Goal: Consume media (video, audio): Watch videos, listen to music or podcasts

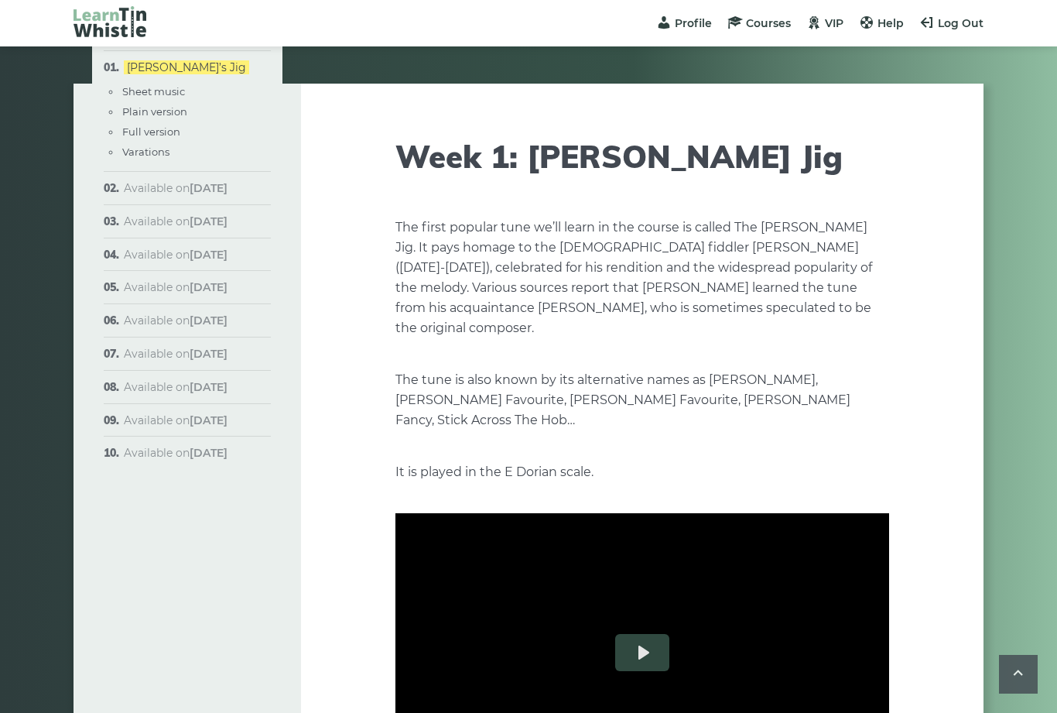
scroll to position [1659, 0]
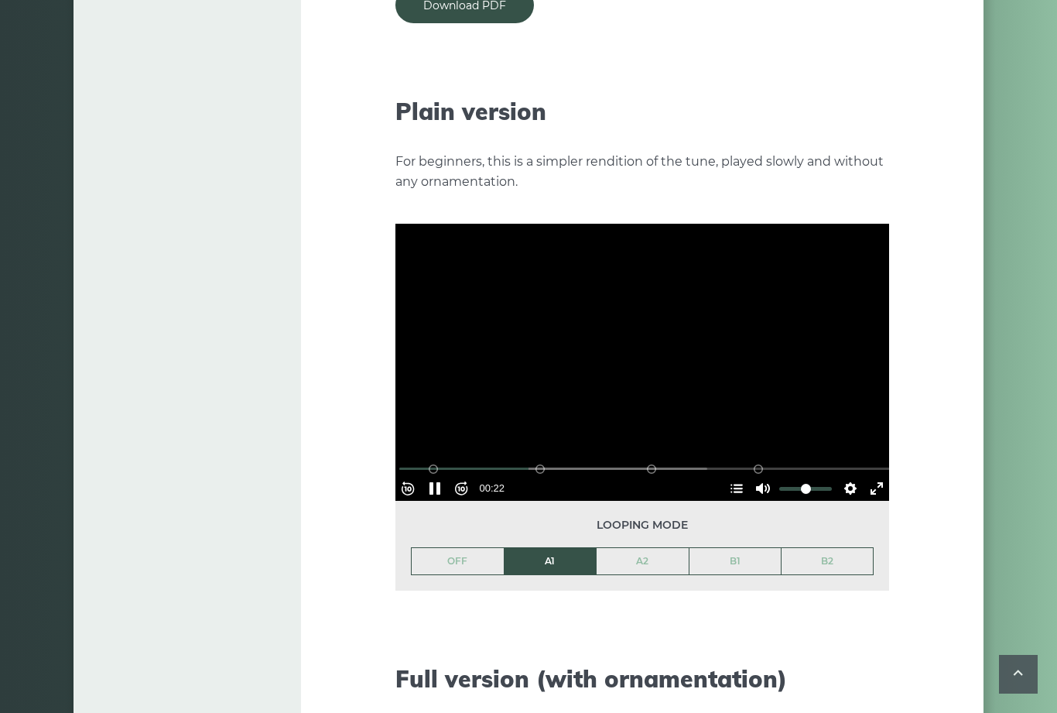
click at [447, 476] on button "Pause Play" at bounding box center [434, 488] width 25 height 25
click at [446, 476] on button "Pause Play" at bounding box center [434, 488] width 25 height 25
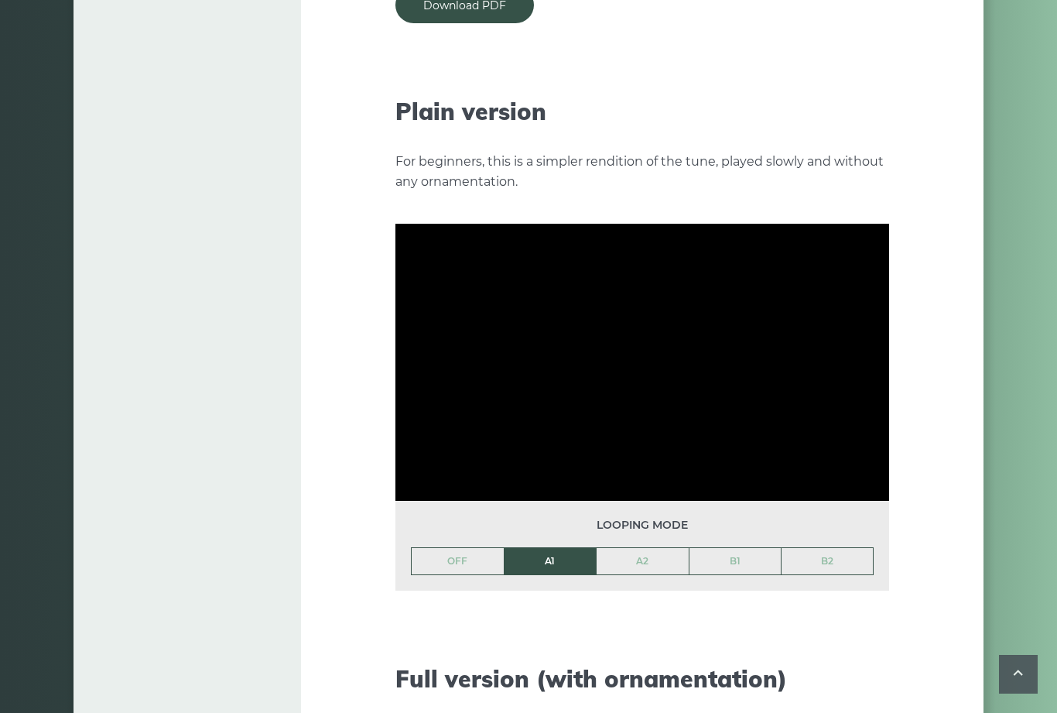
click at [1025, 668] on icon at bounding box center [1018, 672] width 19 height 19
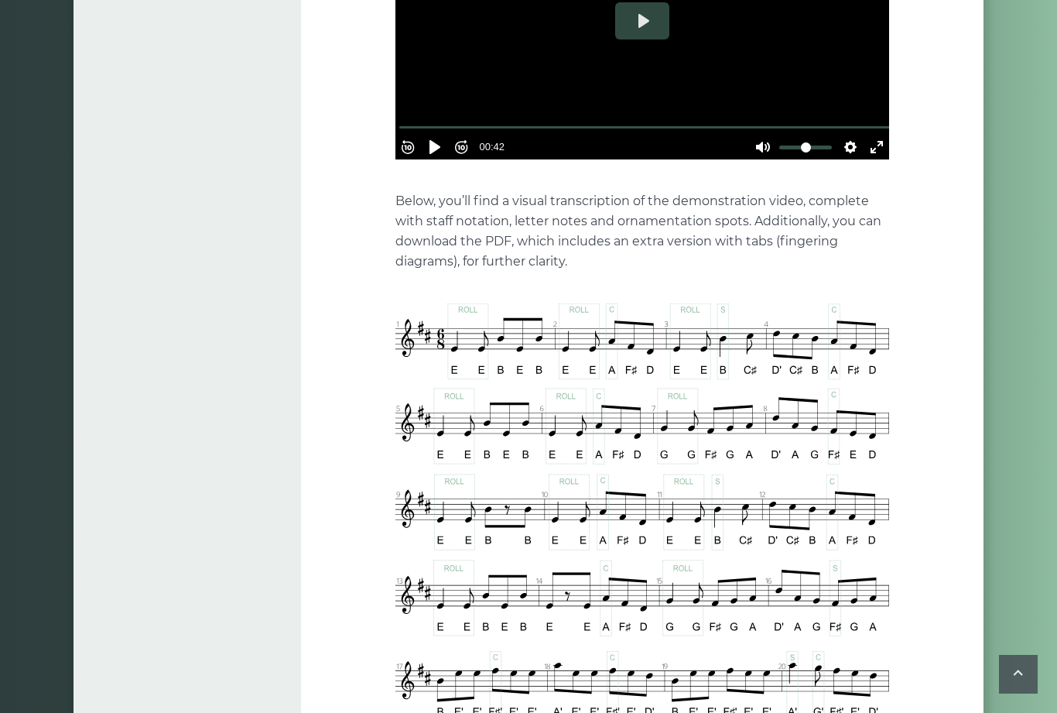
scroll to position [630, 0]
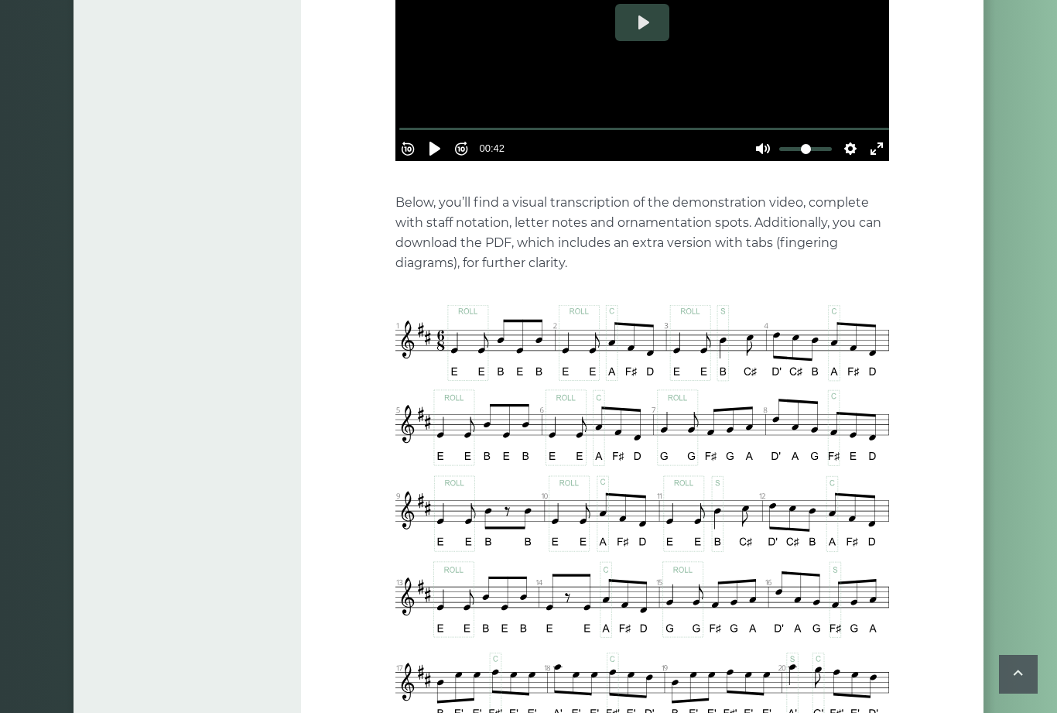
click at [849, 136] on button "Settings" at bounding box center [850, 148] width 25 height 25
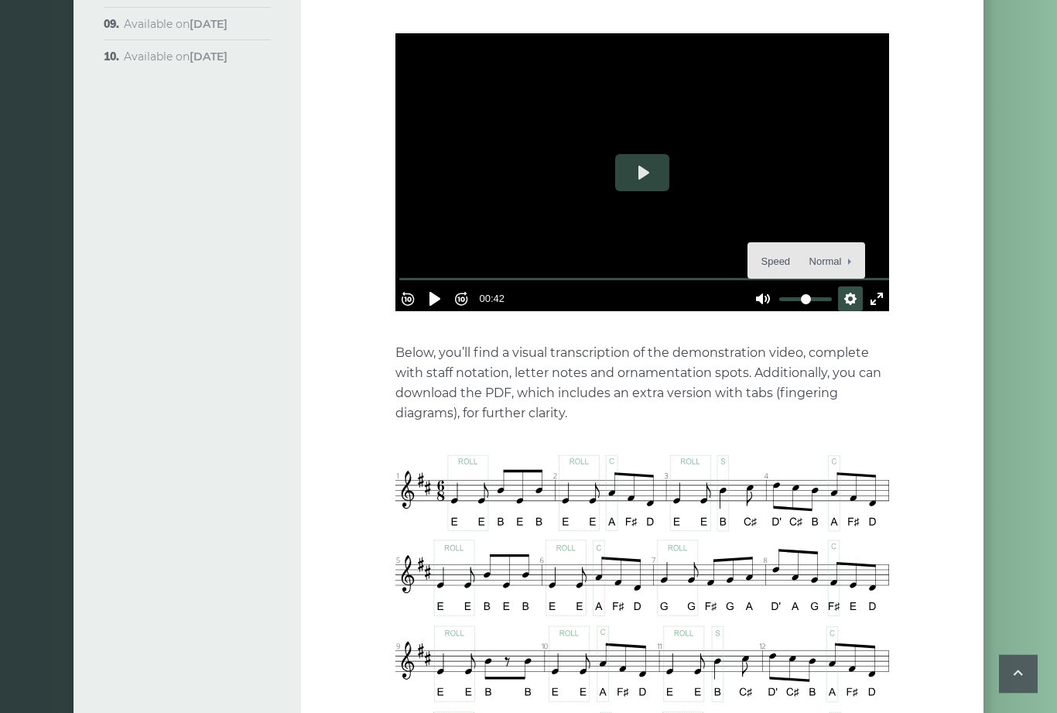
scroll to position [480, 0]
click at [772, 253] on span "Speed Normal" at bounding box center [799, 261] width 77 height 17
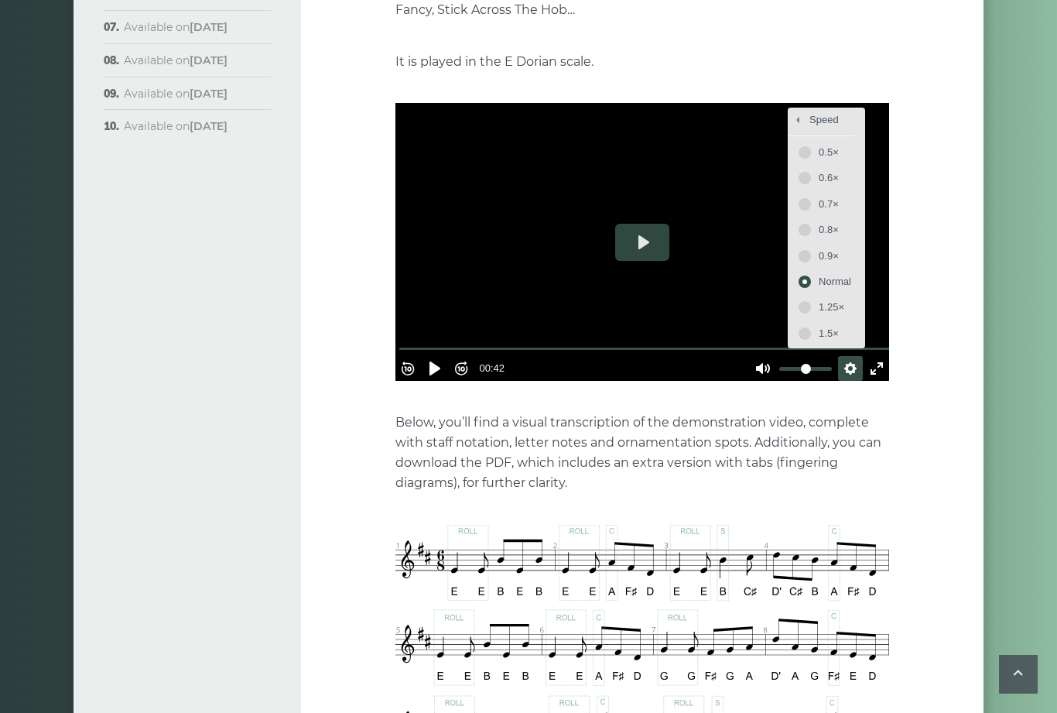
scroll to position [404, 0]
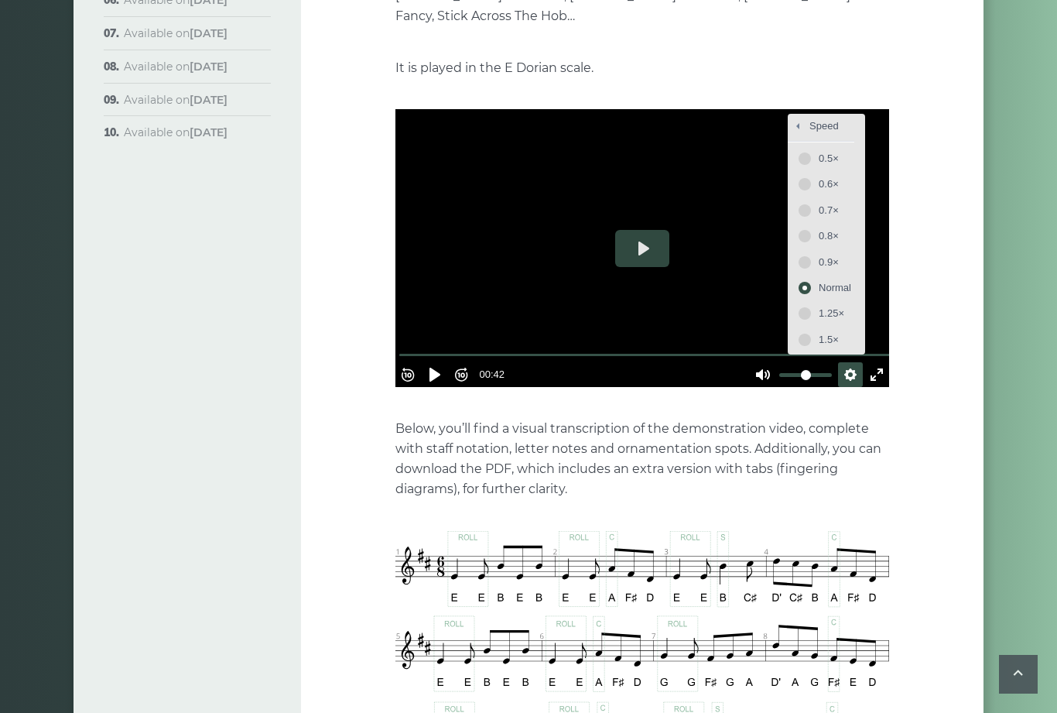
click at [828, 150] on span "0.5×" at bounding box center [834, 158] width 32 height 17
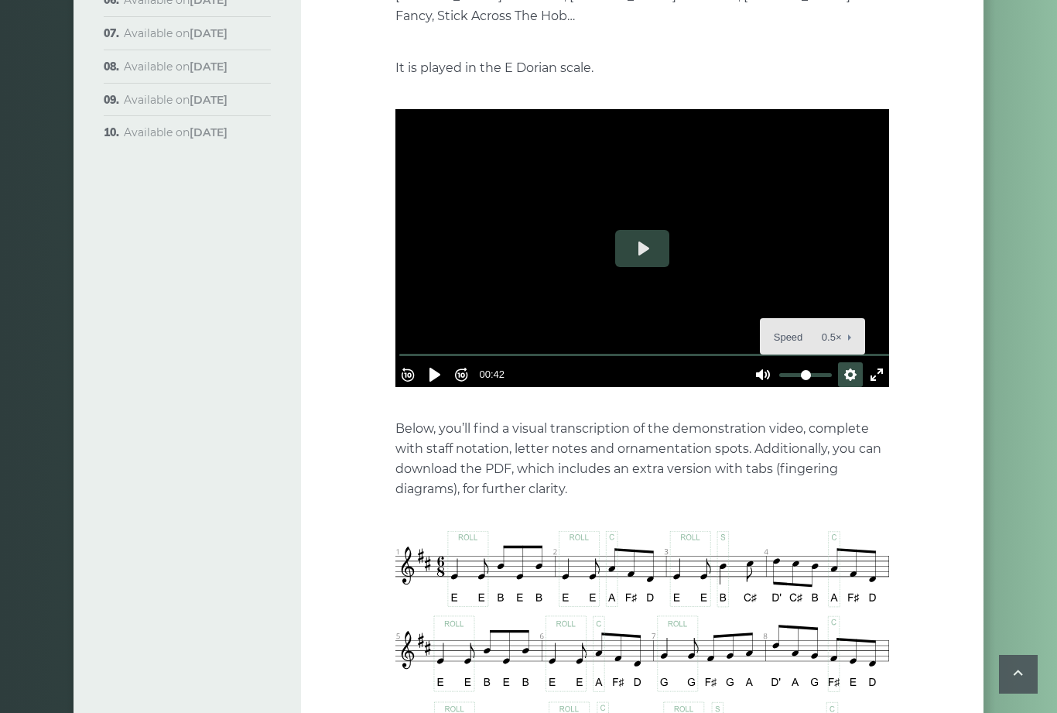
click at [839, 362] on button "Settings" at bounding box center [850, 374] width 25 height 25
click at [841, 362] on button "Settings" at bounding box center [850, 374] width 25 height 25
click at [774, 329] on span "Speed 0.5×" at bounding box center [806, 337] width 64 height 17
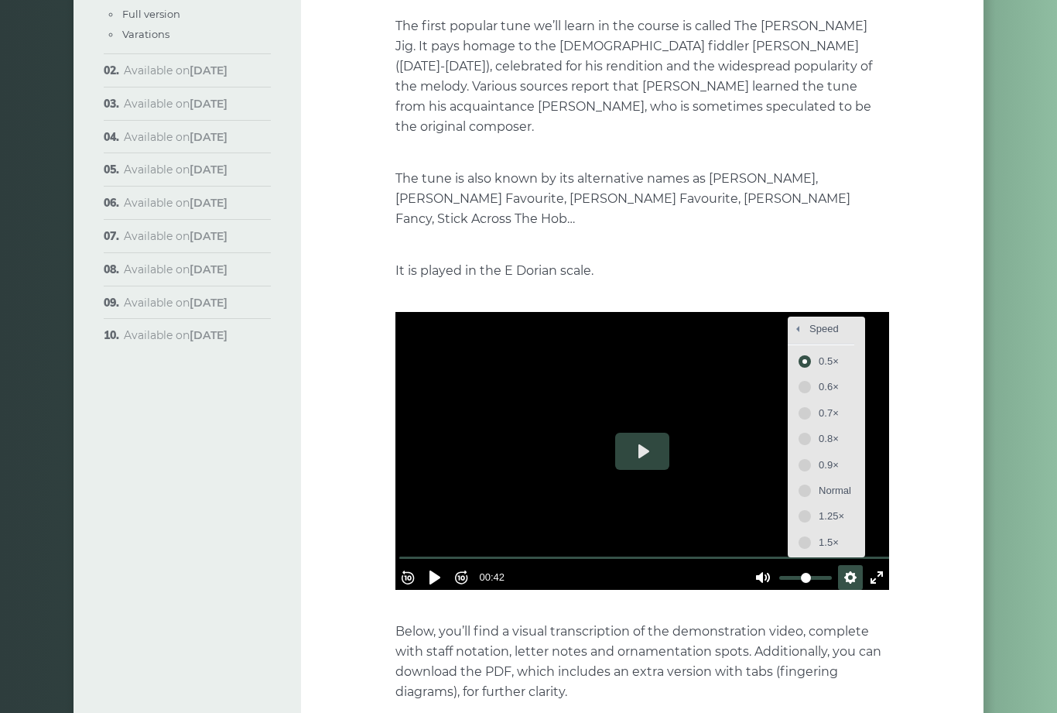
scroll to position [204, 0]
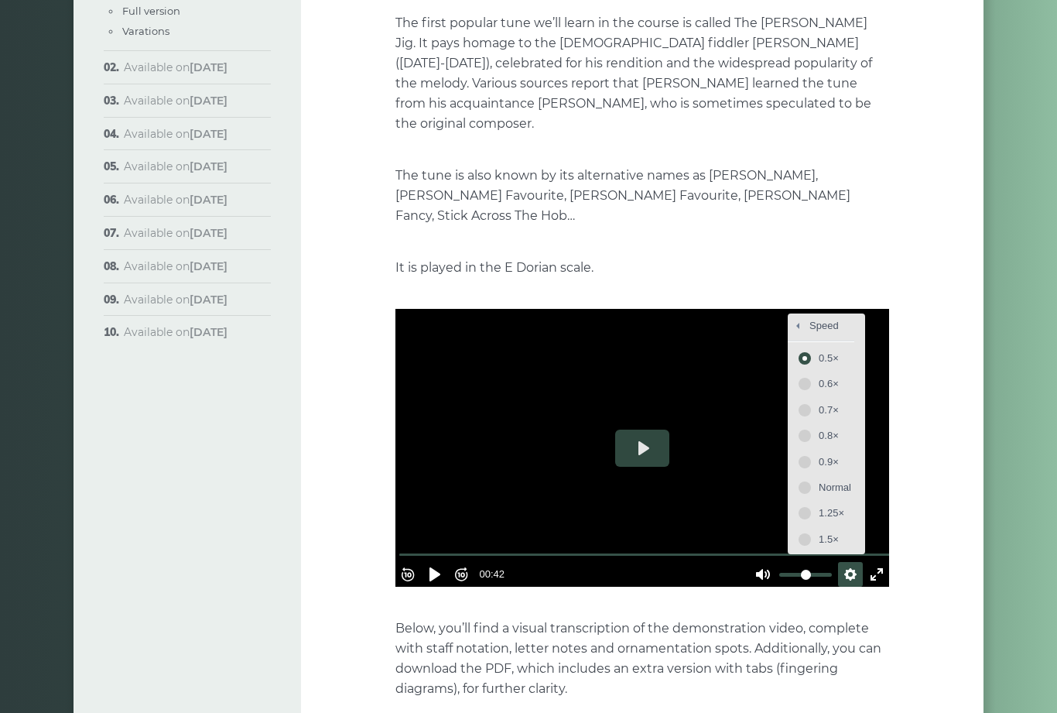
click at [826, 350] on span "0.5×" at bounding box center [834, 358] width 32 height 17
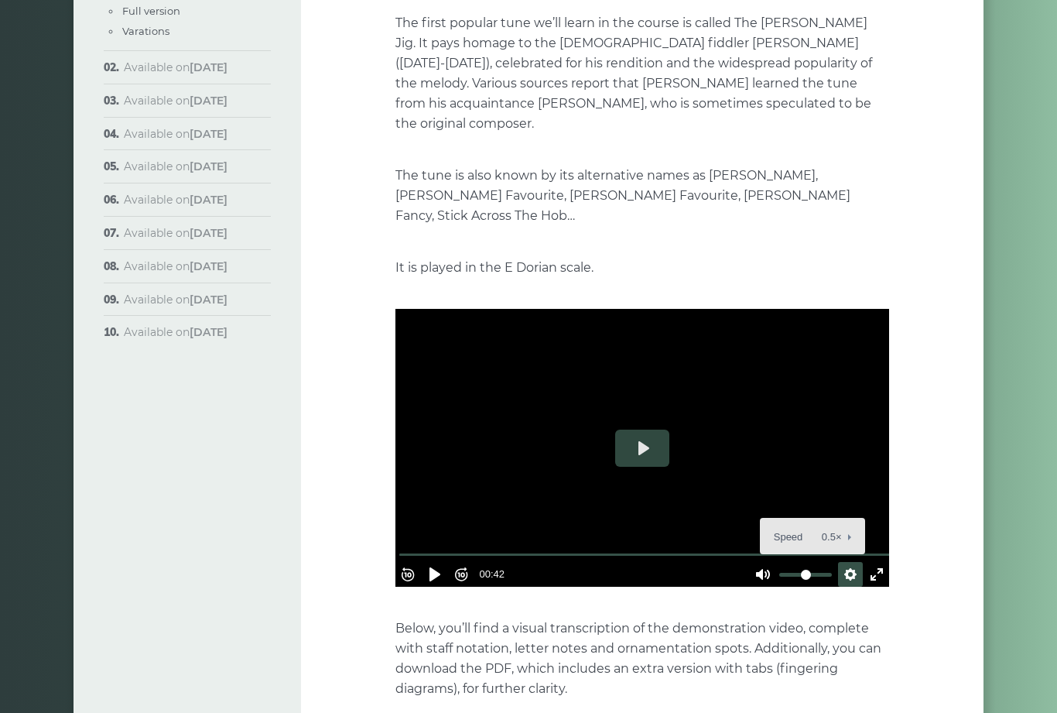
type input "*****"
click at [639, 431] on button "Play" at bounding box center [642, 447] width 54 height 37
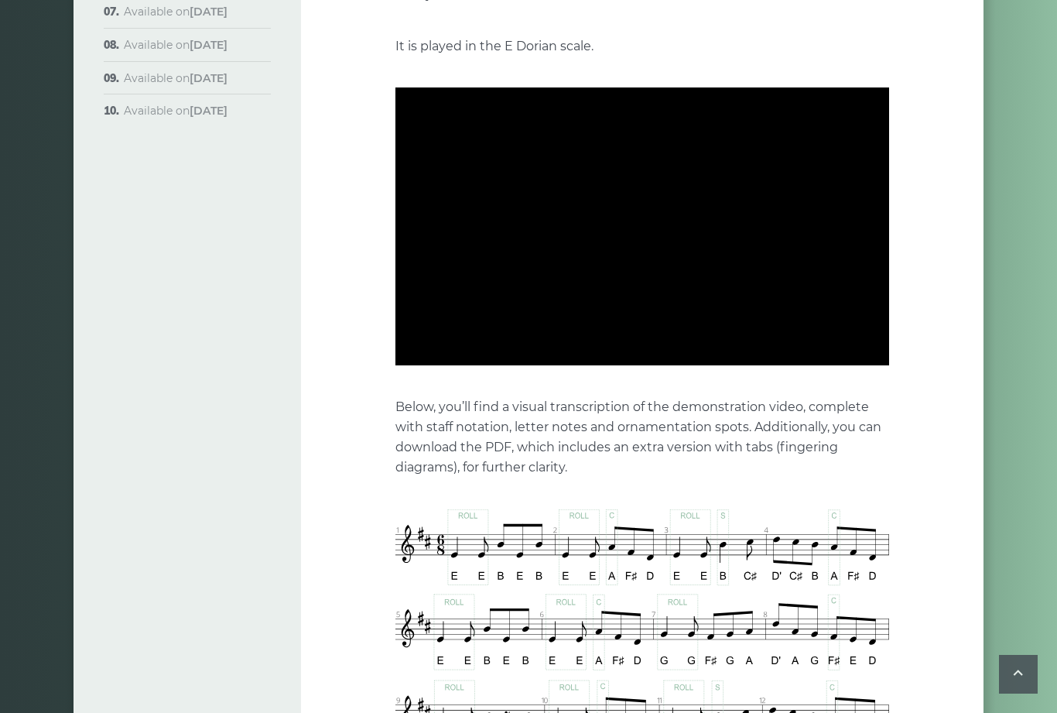
scroll to position [427, 0]
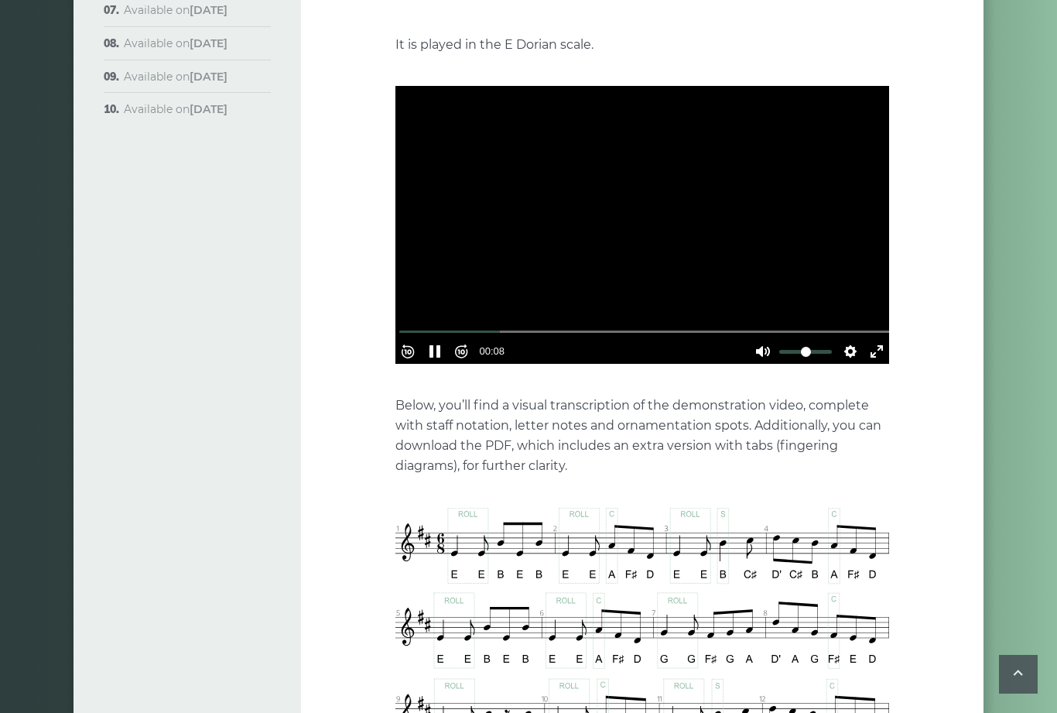
click at [842, 339] on button "Settings" at bounding box center [850, 351] width 25 height 25
click at [783, 306] on span "Speed 0.5×" at bounding box center [806, 314] width 64 height 17
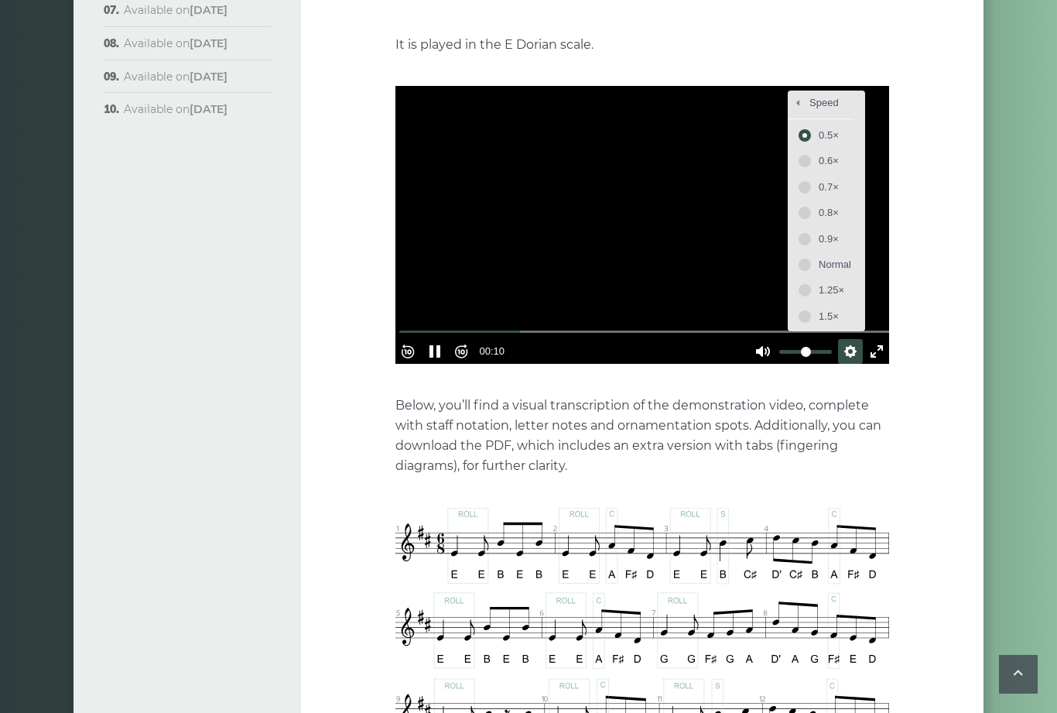
click at [832, 256] on span "Normal" at bounding box center [834, 264] width 32 height 17
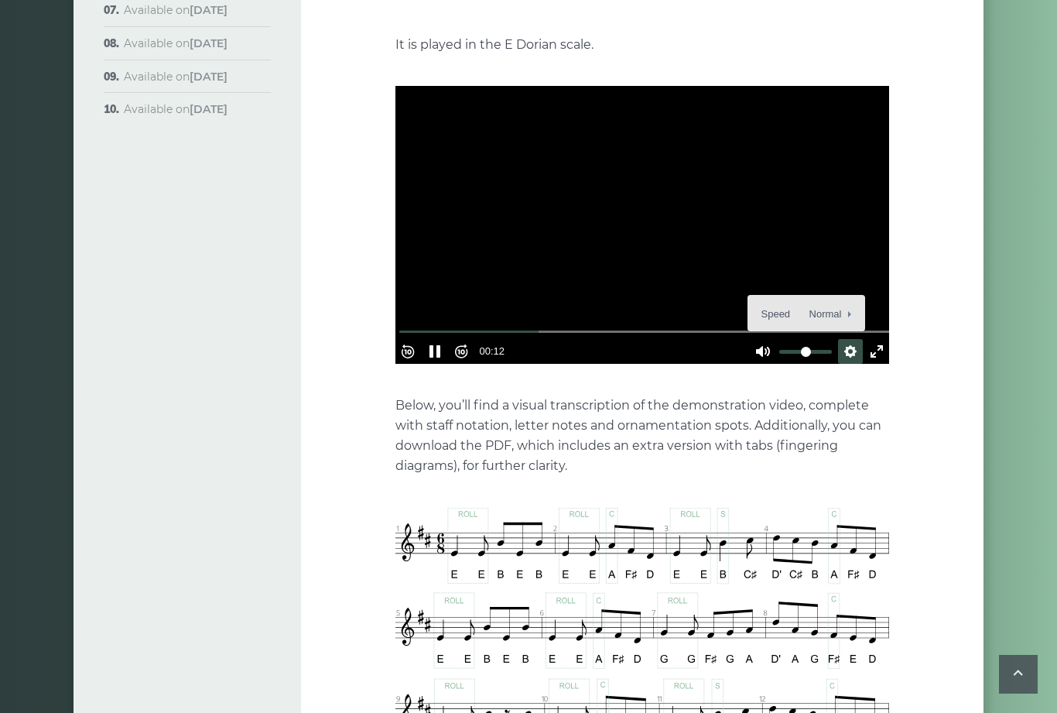
click at [668, 418] on p "Below, you’ll find a visual transcription of the demonstration video, complete …" at bounding box center [642, 435] width 494 height 80
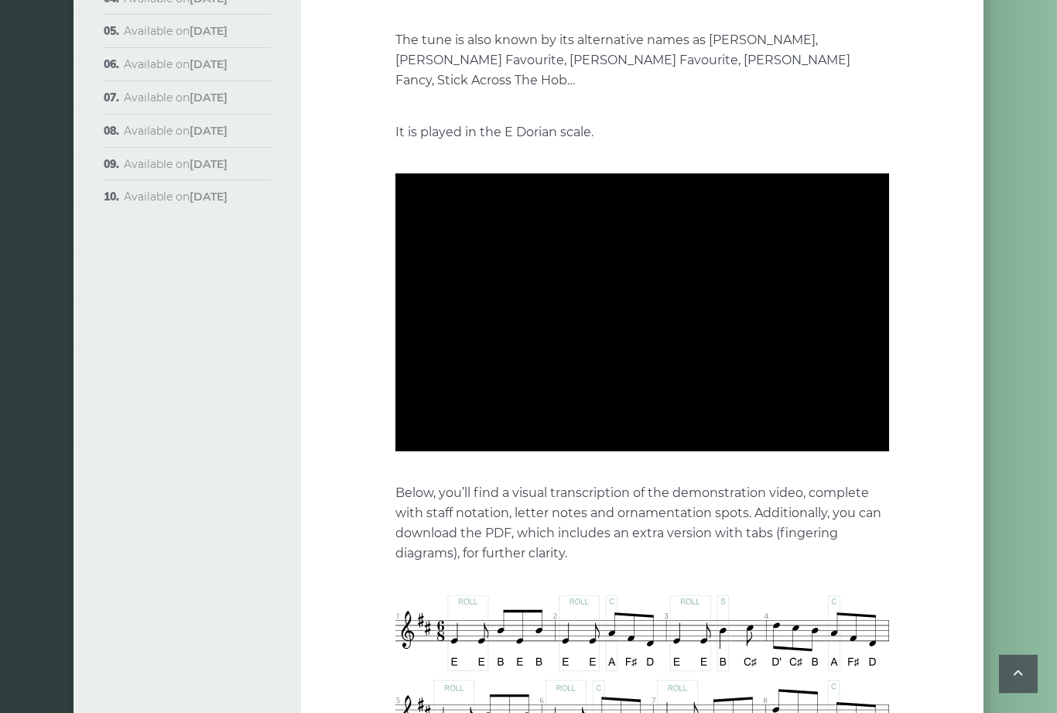
scroll to position [340, 0]
click at [662, 365] on div at bounding box center [642, 312] width 494 height 278
click at [644, 384] on div "Rewind 10s Pause Play Forward 10s % buffered 00:00 00:29 Unmute Mute Settings C…" at bounding box center [642, 417] width 494 height 67
click at [446, 426] on button "Pause Play" at bounding box center [434, 438] width 25 height 25
type input "*****"
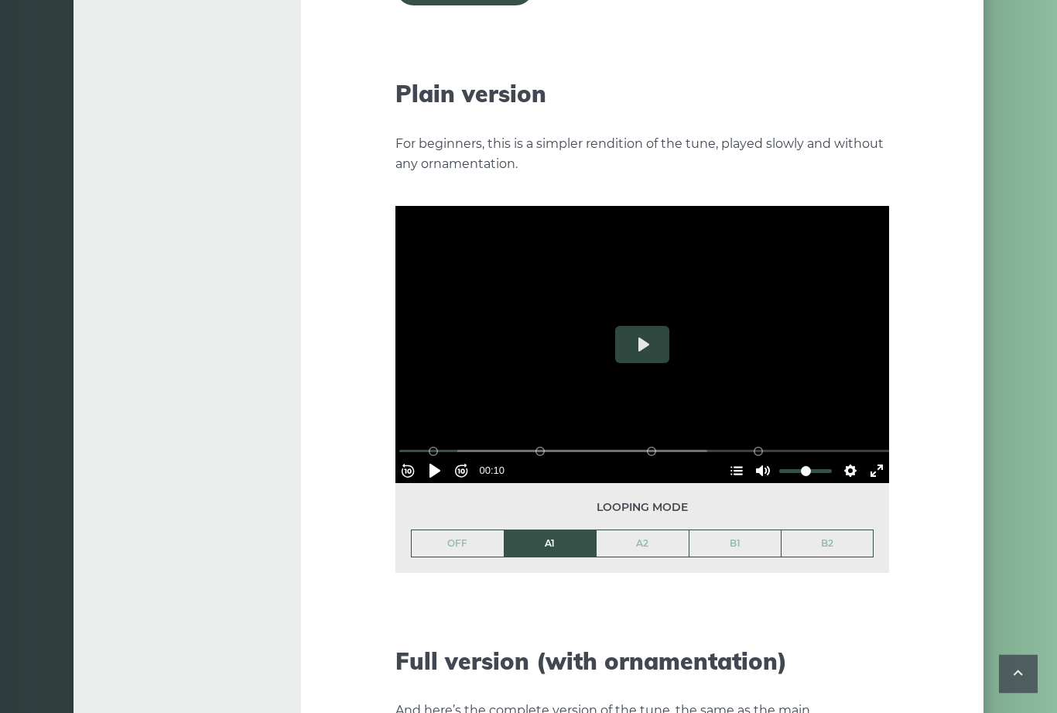
scroll to position [1677, 0]
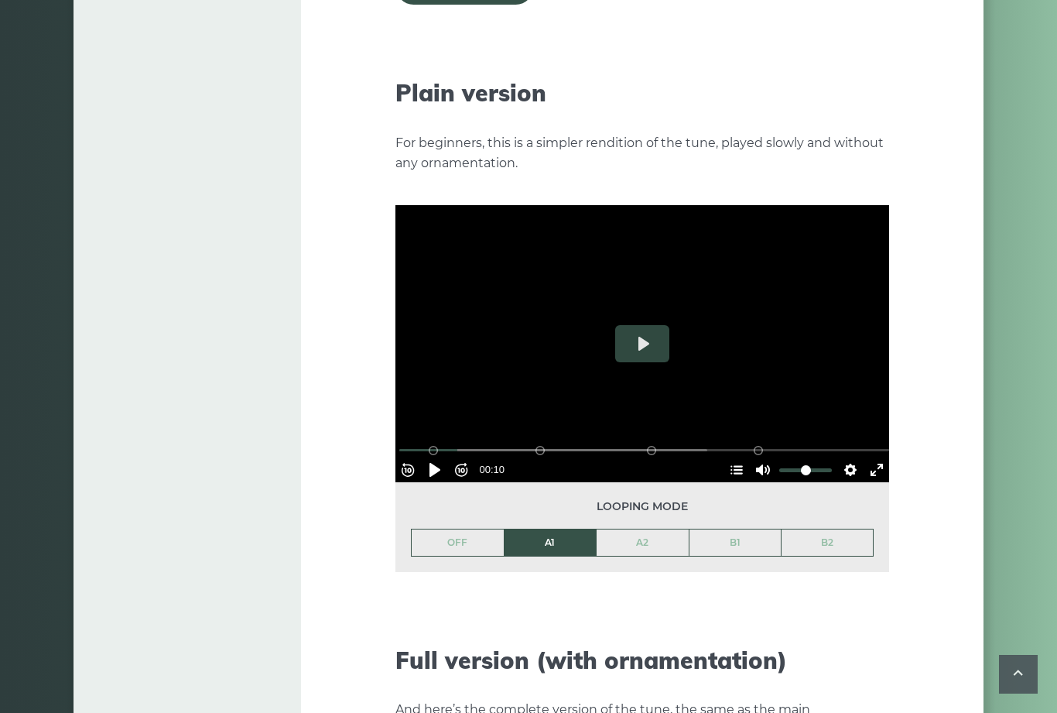
click at [658, 325] on button "Play" at bounding box center [642, 343] width 54 height 37
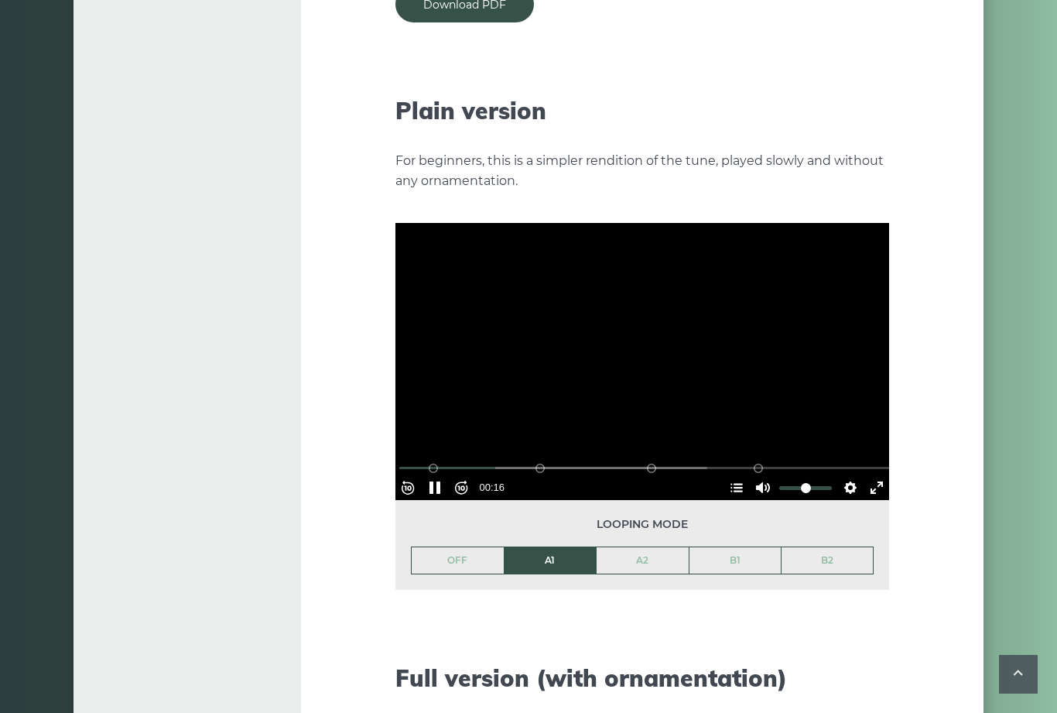
scroll to position [1658, 0]
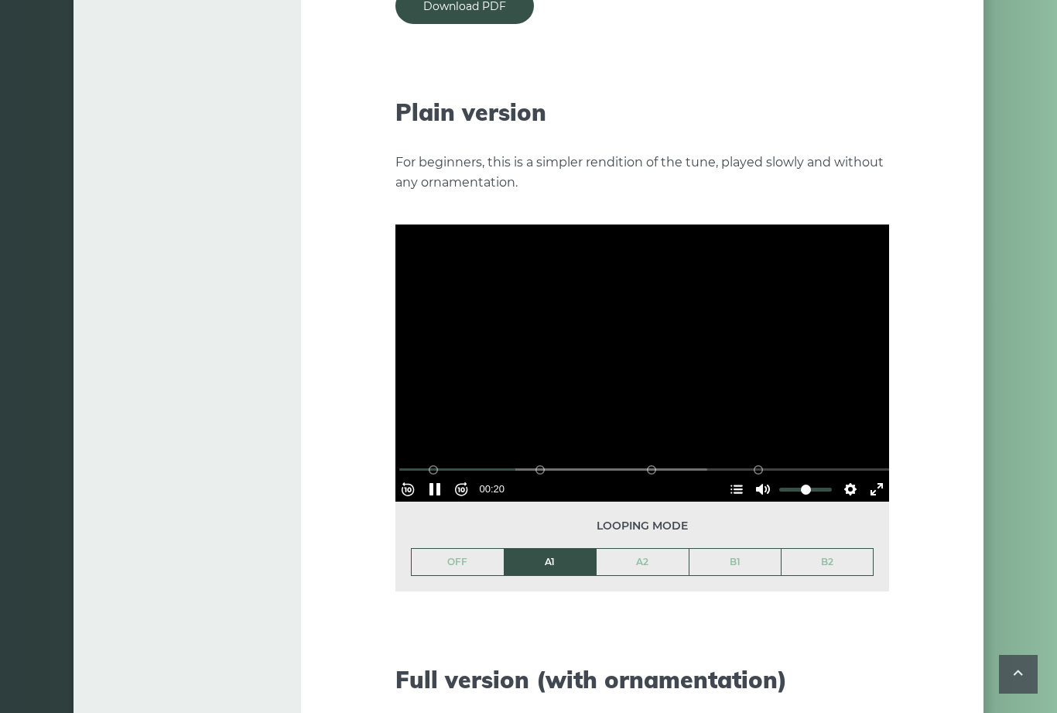
click at [416, 477] on button "Rewind 10s" at bounding box center [407, 489] width 25 height 25
click at [417, 477] on button "Rewind 10s" at bounding box center [407, 489] width 25 height 25
click at [420, 477] on button "Rewind 10s" at bounding box center [407, 489] width 25 height 25
click at [446, 477] on button "Pause Play" at bounding box center [434, 489] width 25 height 25
click at [839, 477] on button "Settings" at bounding box center [850, 489] width 25 height 25
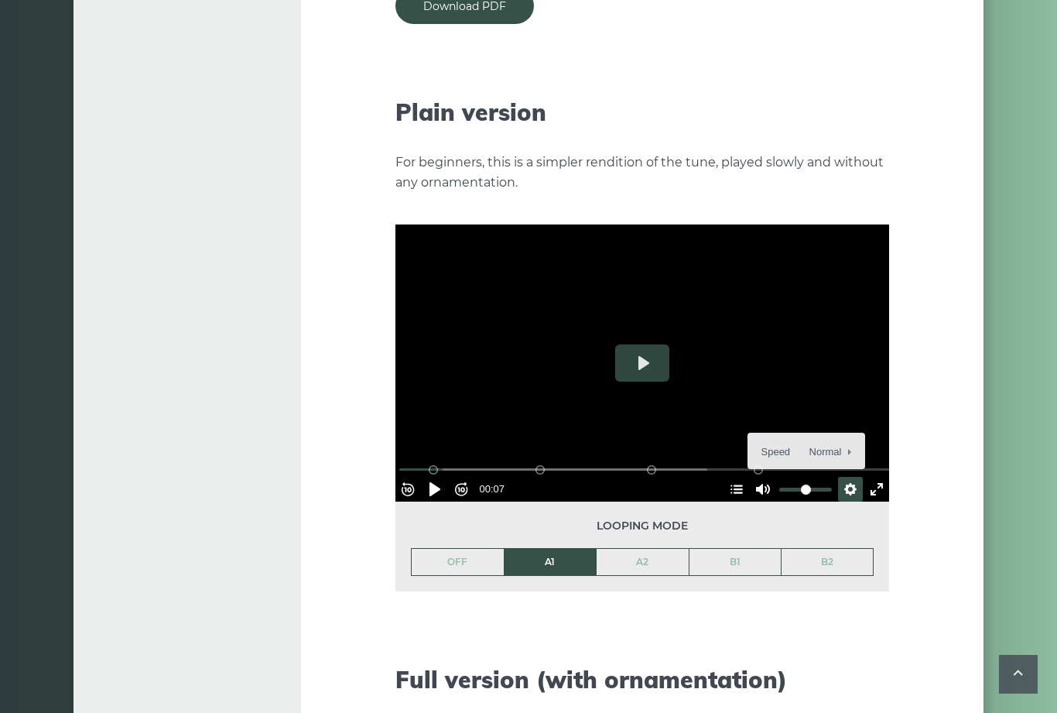
click at [767, 443] on span "Speed Normal" at bounding box center [799, 451] width 77 height 17
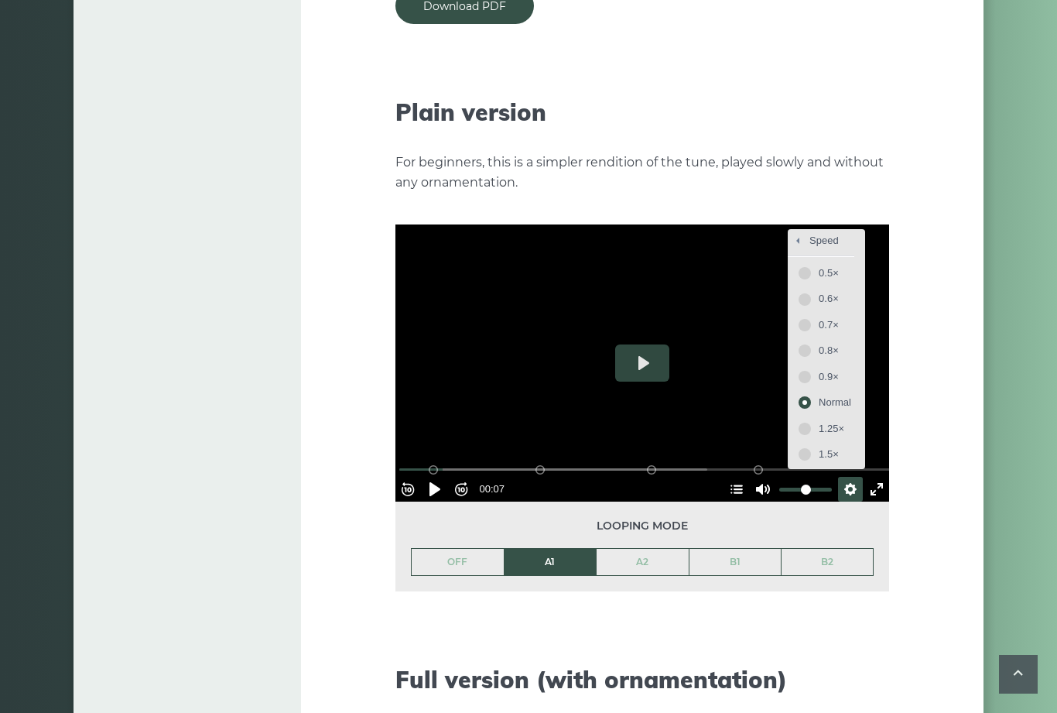
click at [826, 265] on span "0.5×" at bounding box center [834, 273] width 32 height 17
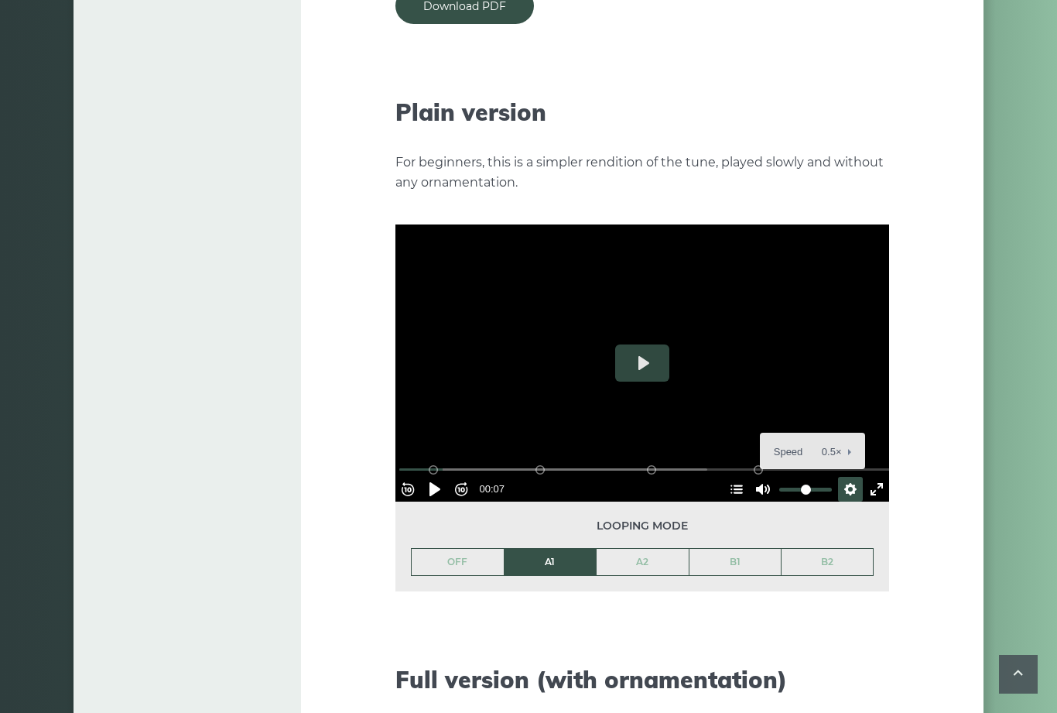
click at [439, 477] on button "Pause Play" at bounding box center [434, 489] width 25 height 25
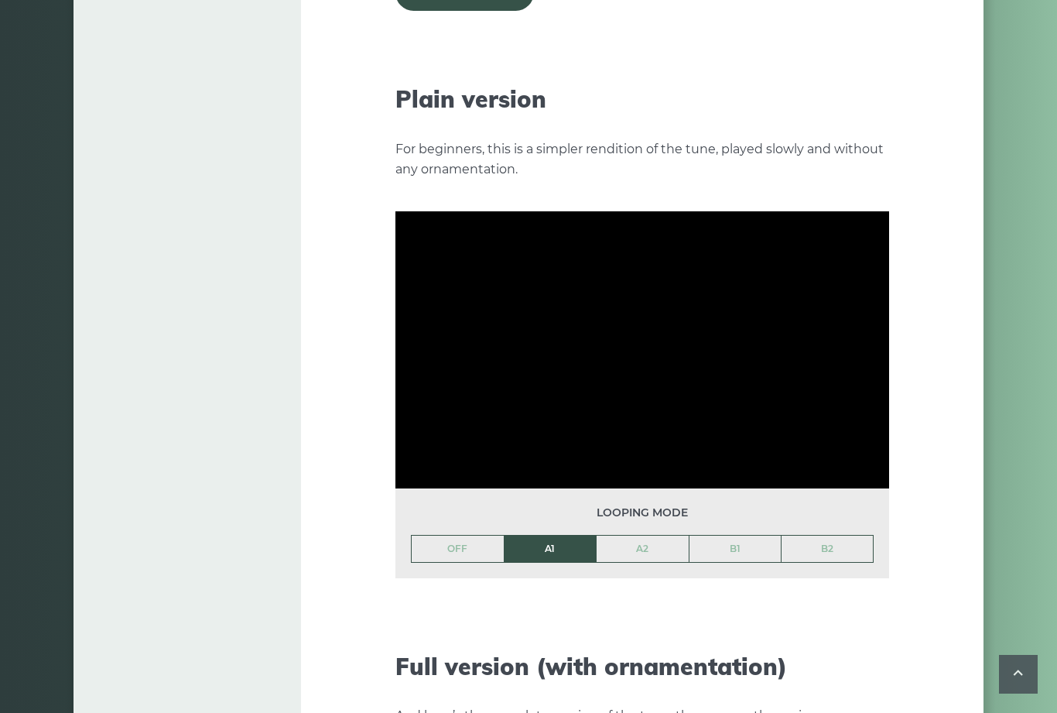
scroll to position [1666, 0]
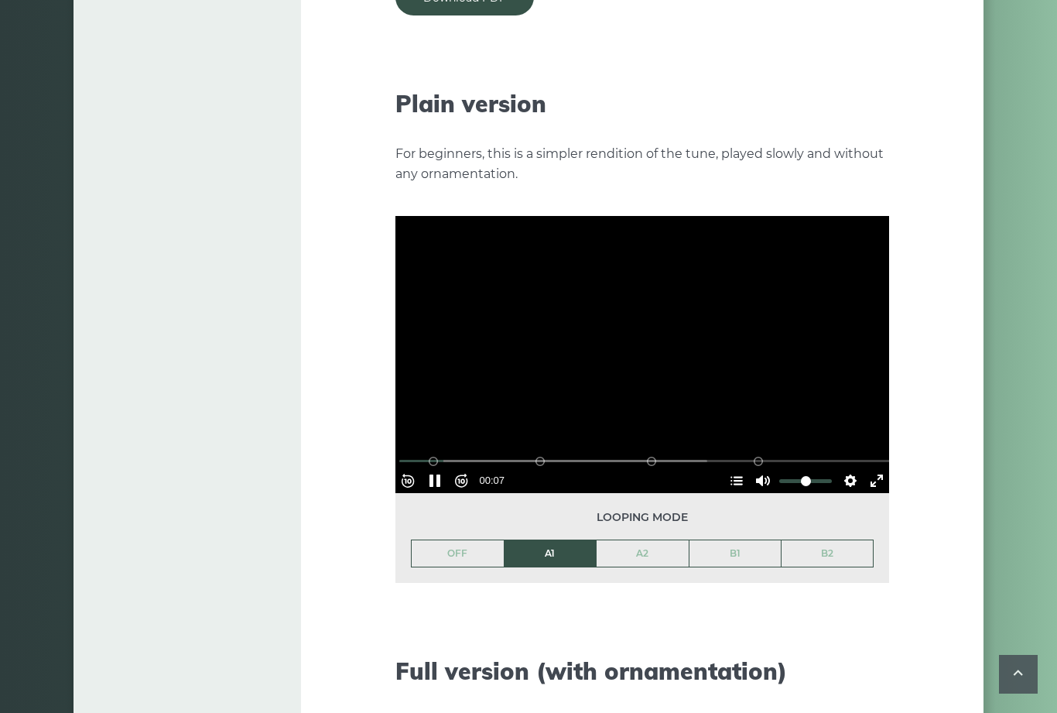
click at [441, 468] on button "Pause Play" at bounding box center [434, 480] width 25 height 25
type input "***"
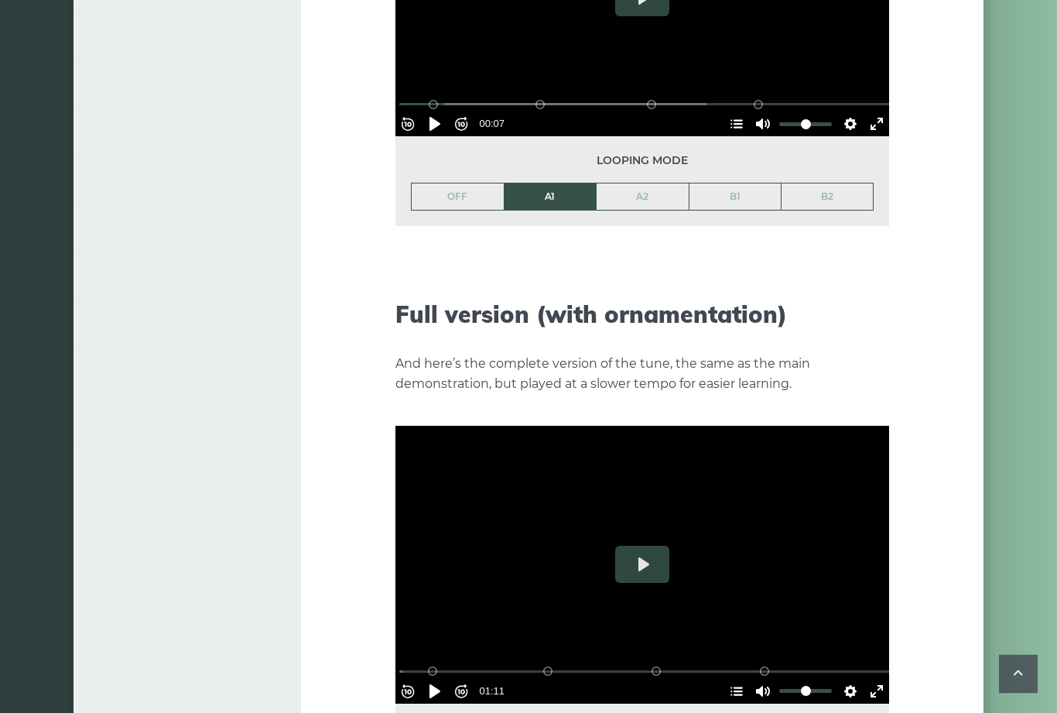
scroll to position [2023, 0]
click at [648, 545] on button "Play" at bounding box center [642, 563] width 54 height 37
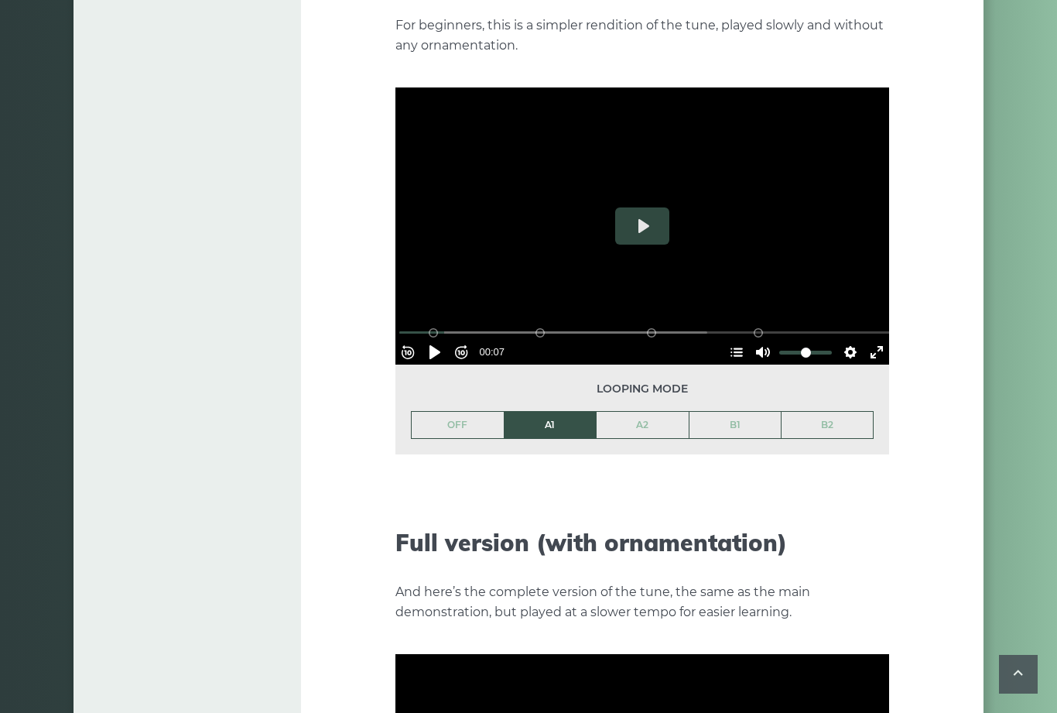
scroll to position [1765, 0]
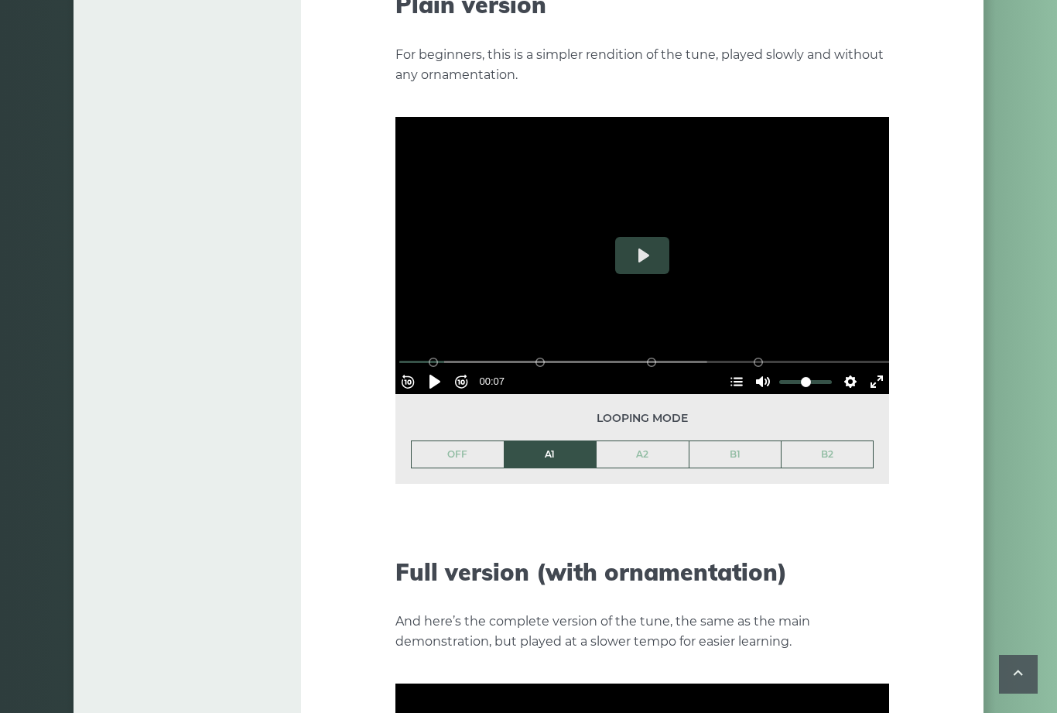
type input "***"
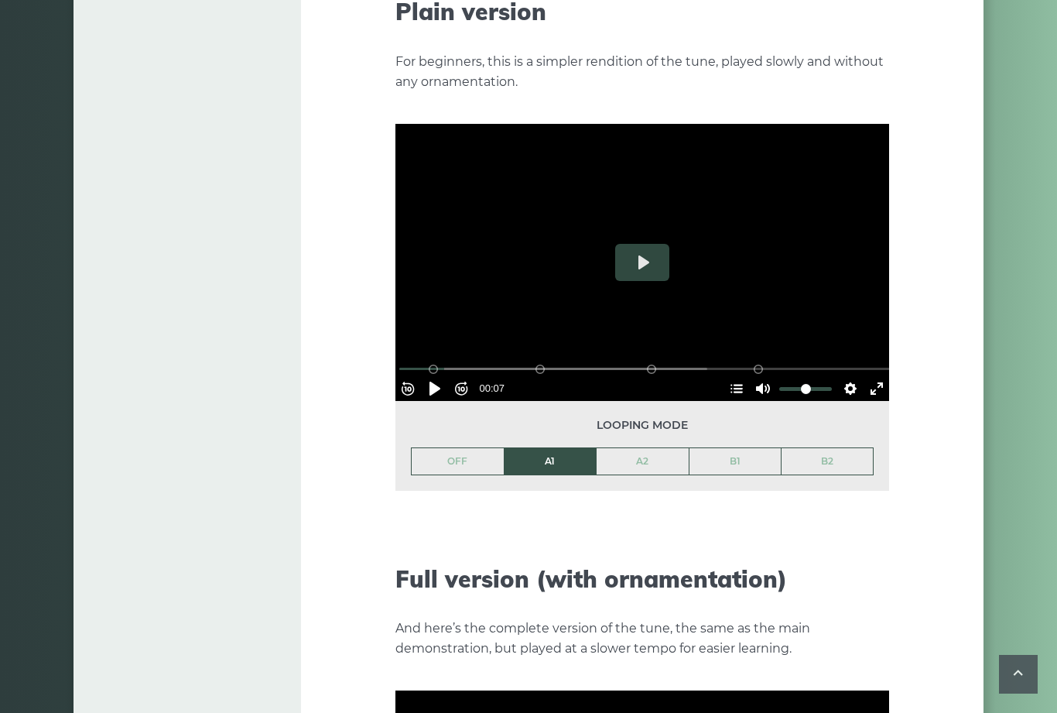
scroll to position [1751, 0]
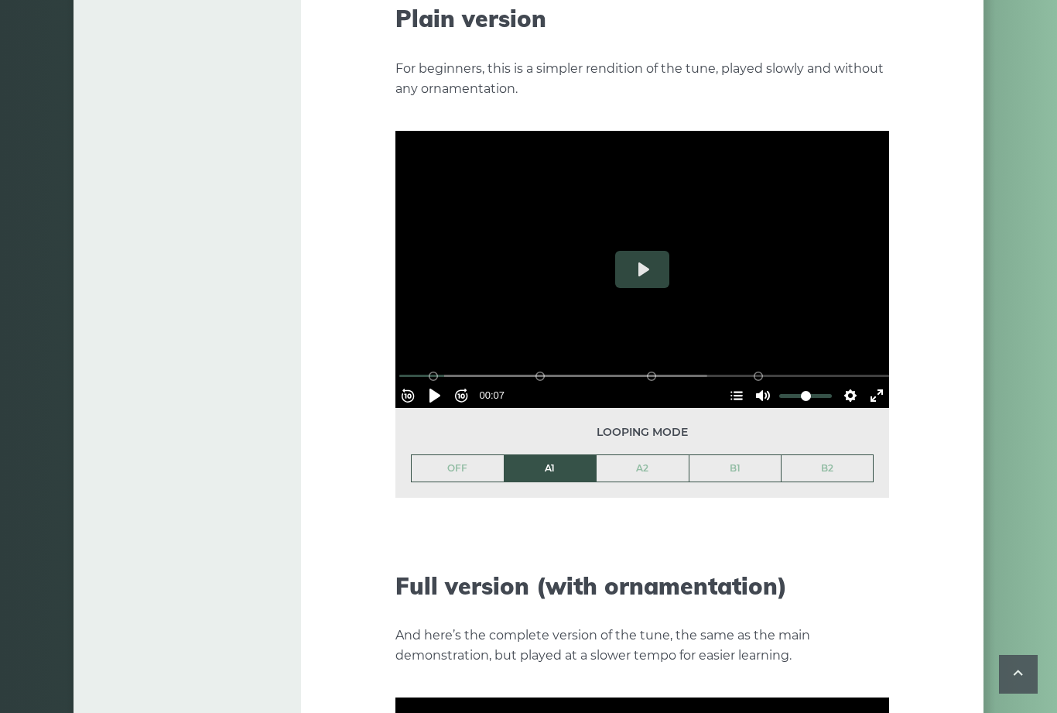
click at [842, 383] on button "Settings" at bounding box center [850, 395] width 25 height 25
click at [665, 518] on div "The first popular tune we’ll learn in the course is called The [PERSON_NAME] Ji…" at bounding box center [642, 430] width 494 height 3929
click at [642, 252] on button "Play" at bounding box center [642, 269] width 54 height 37
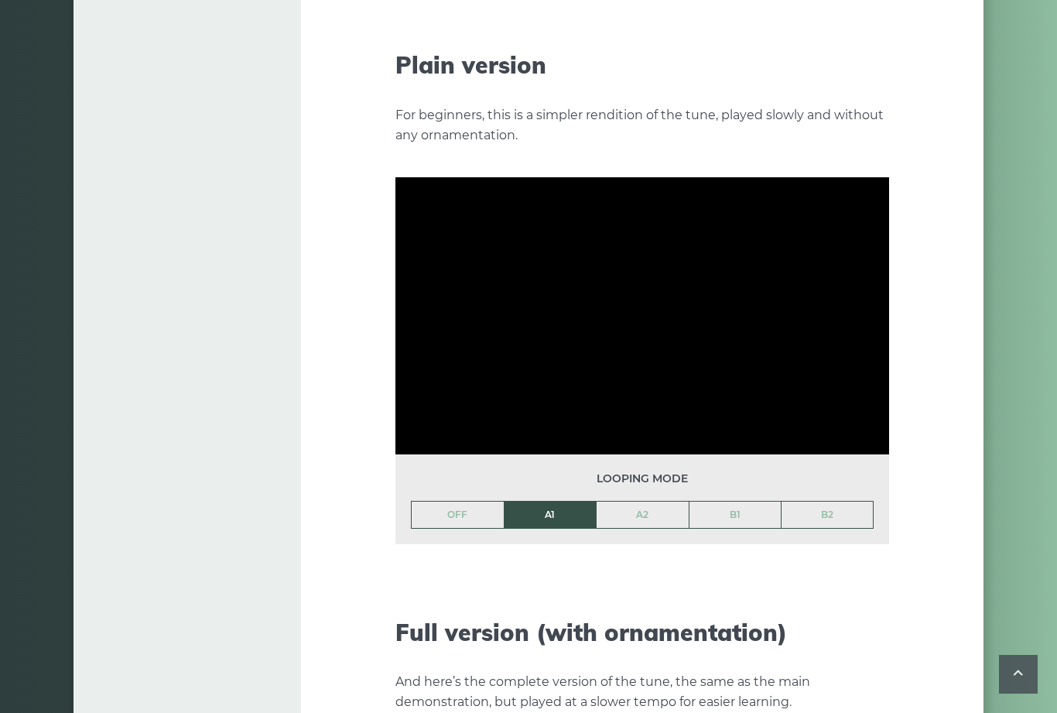
scroll to position [1701, 0]
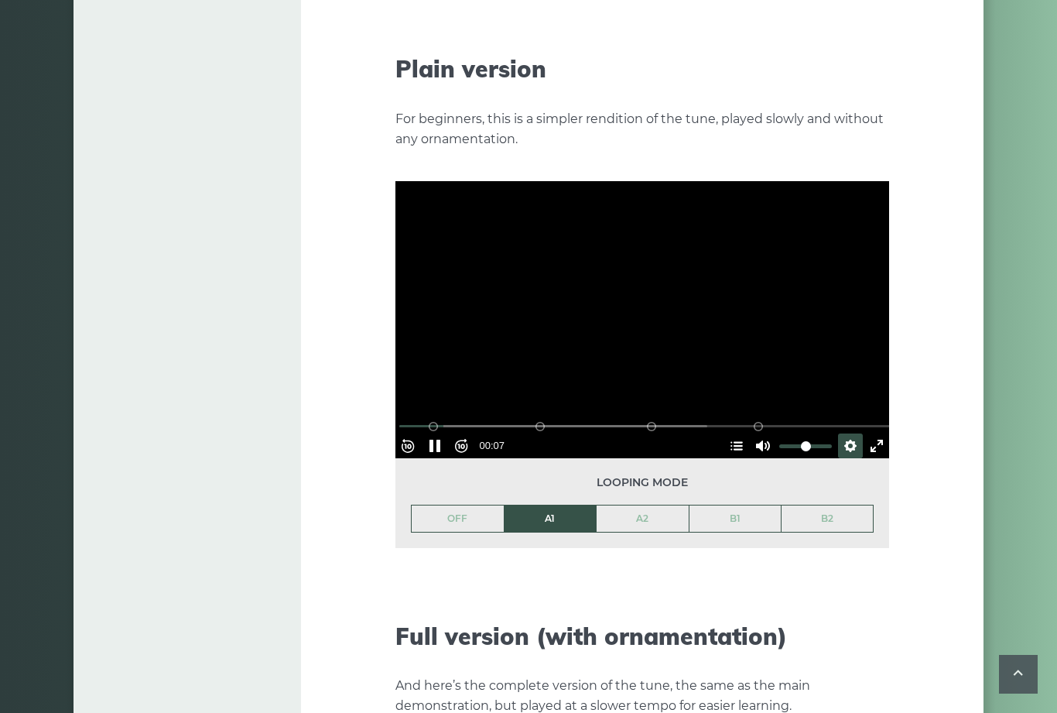
click at [446, 433] on button "Pause Play" at bounding box center [434, 445] width 25 height 25
click at [436, 433] on button "Pause Play" at bounding box center [434, 445] width 25 height 25
click at [446, 433] on button "Pause Play" at bounding box center [434, 445] width 25 height 25
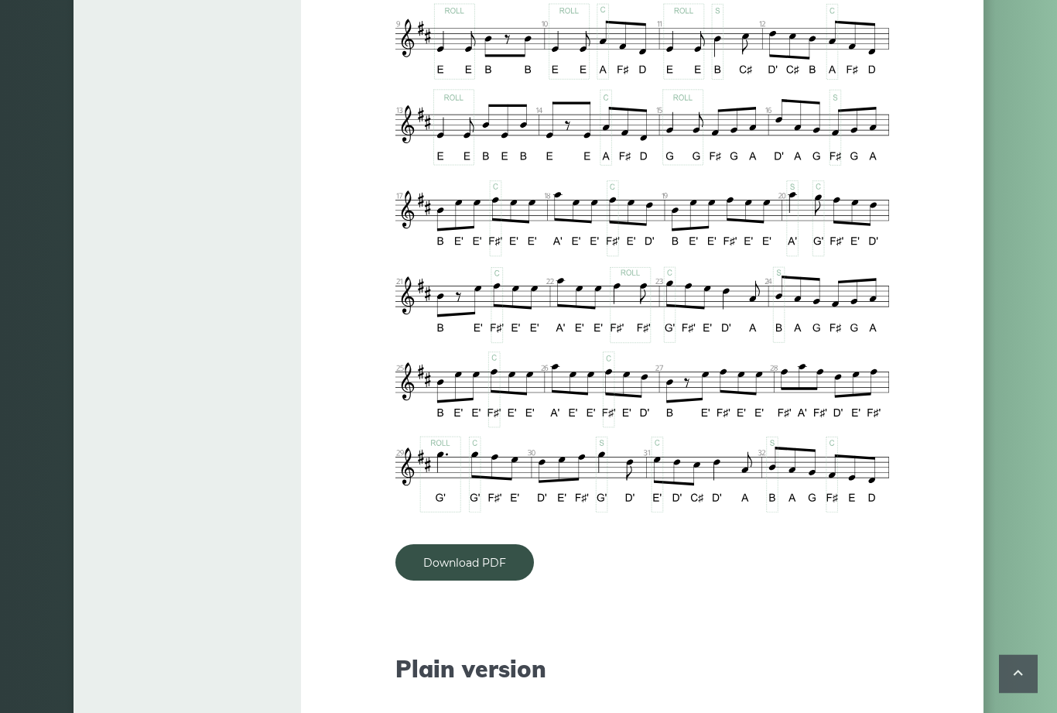
scroll to position [1102, 0]
click at [474, 547] on link "Download PDF" at bounding box center [464, 561] width 138 height 36
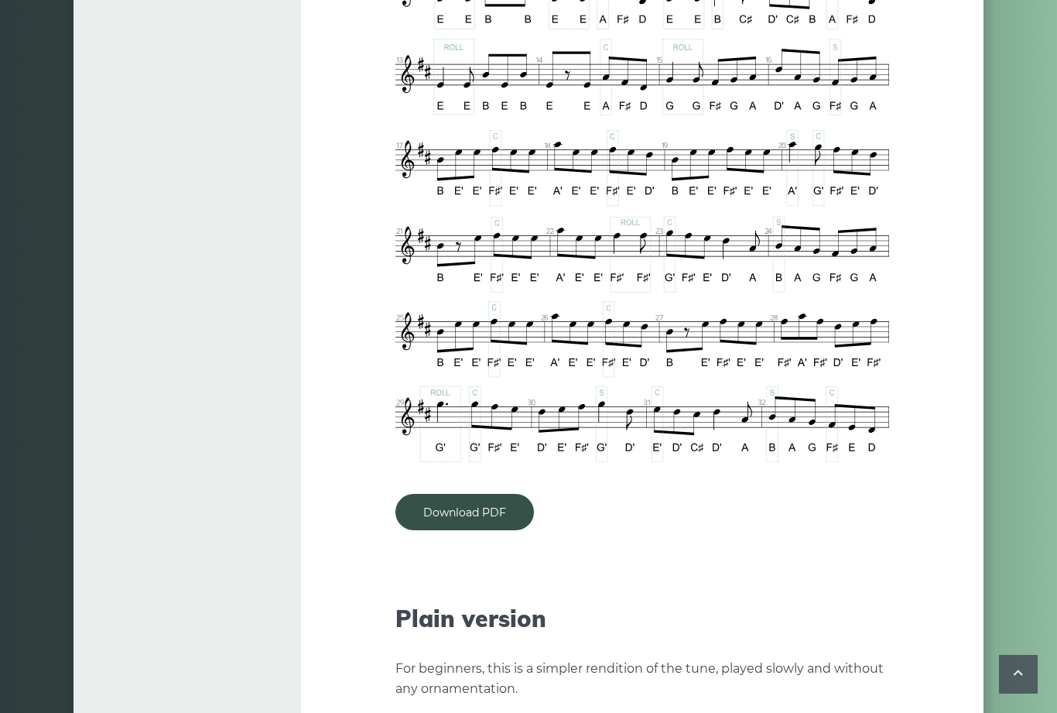
click at [484, 494] on link "Download PDF" at bounding box center [464, 512] width 138 height 36
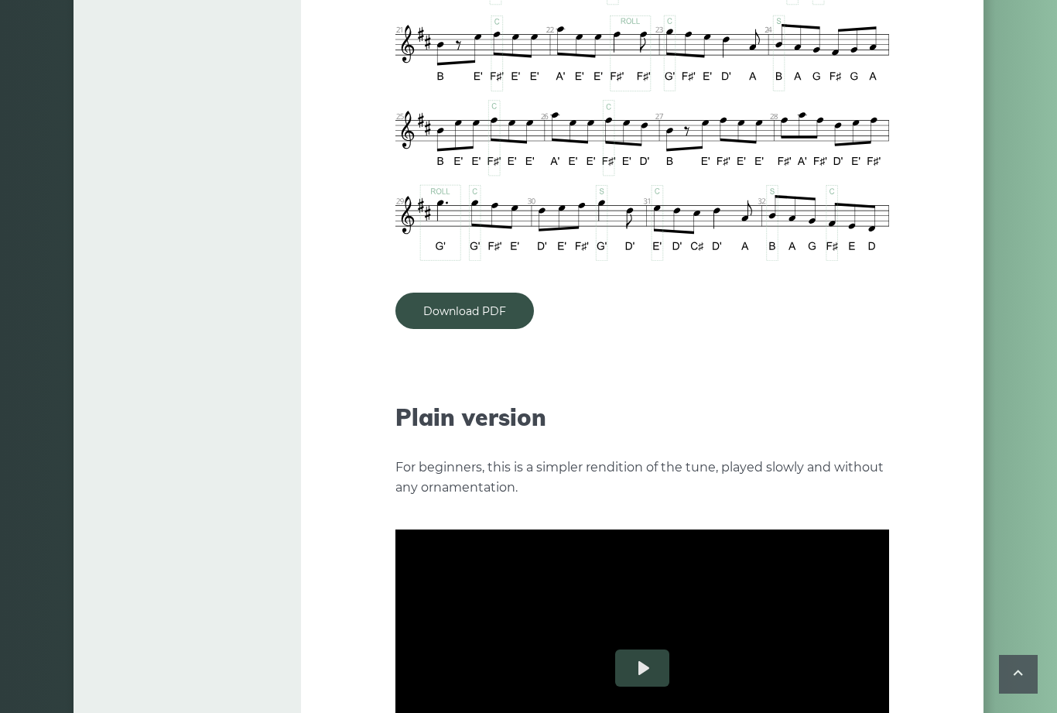
scroll to position [1354, 0]
click at [466, 292] on link "Download PDF" at bounding box center [464, 310] width 138 height 36
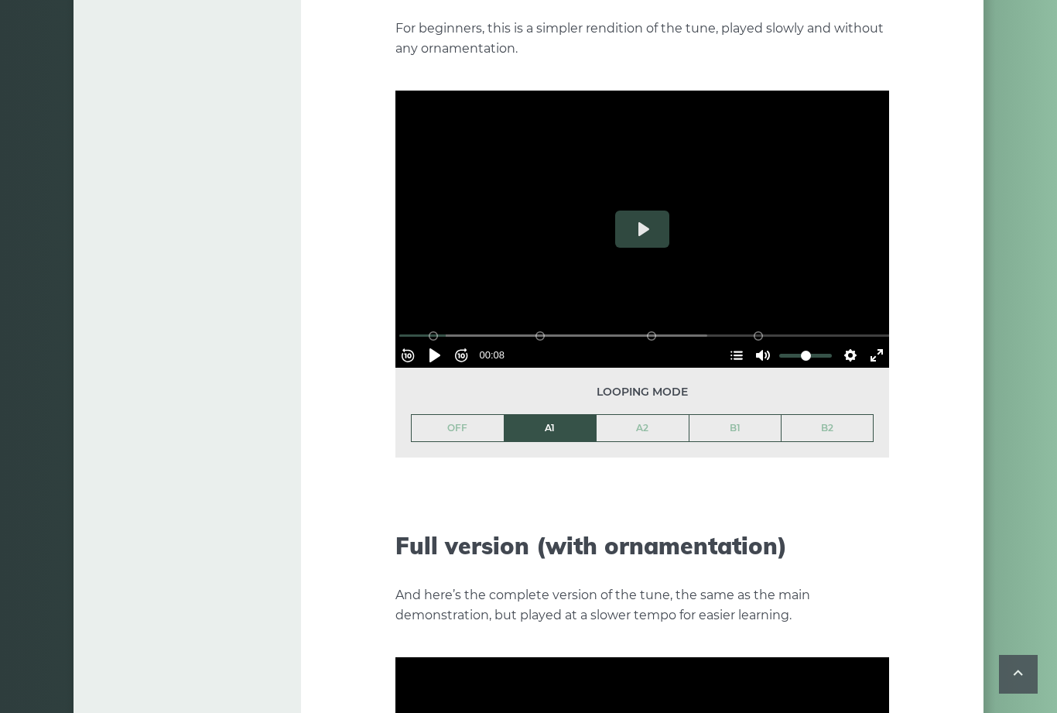
scroll to position [1731, 0]
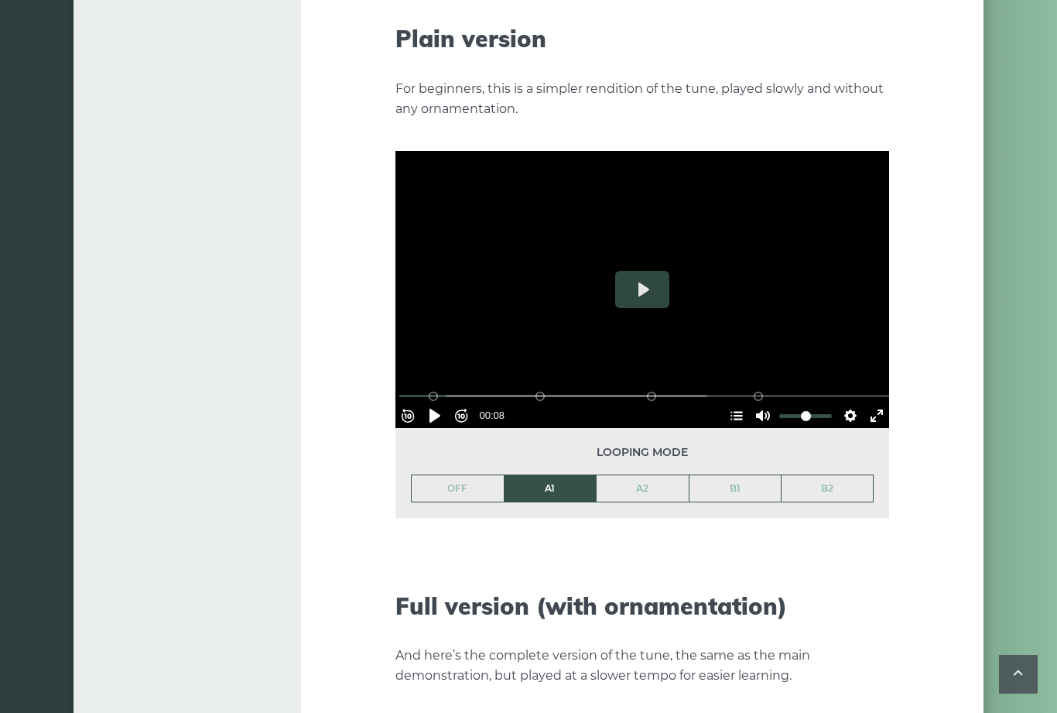
click at [439, 403] on button "Pause Play" at bounding box center [434, 415] width 25 height 25
click at [447, 403] on button "Pause Play" at bounding box center [434, 415] width 25 height 25
click at [444, 403] on button "Pause Play" at bounding box center [434, 415] width 25 height 25
click at [442, 403] on button "Pause Play" at bounding box center [434, 415] width 25 height 25
click at [838, 403] on button "Settings" at bounding box center [850, 415] width 25 height 25
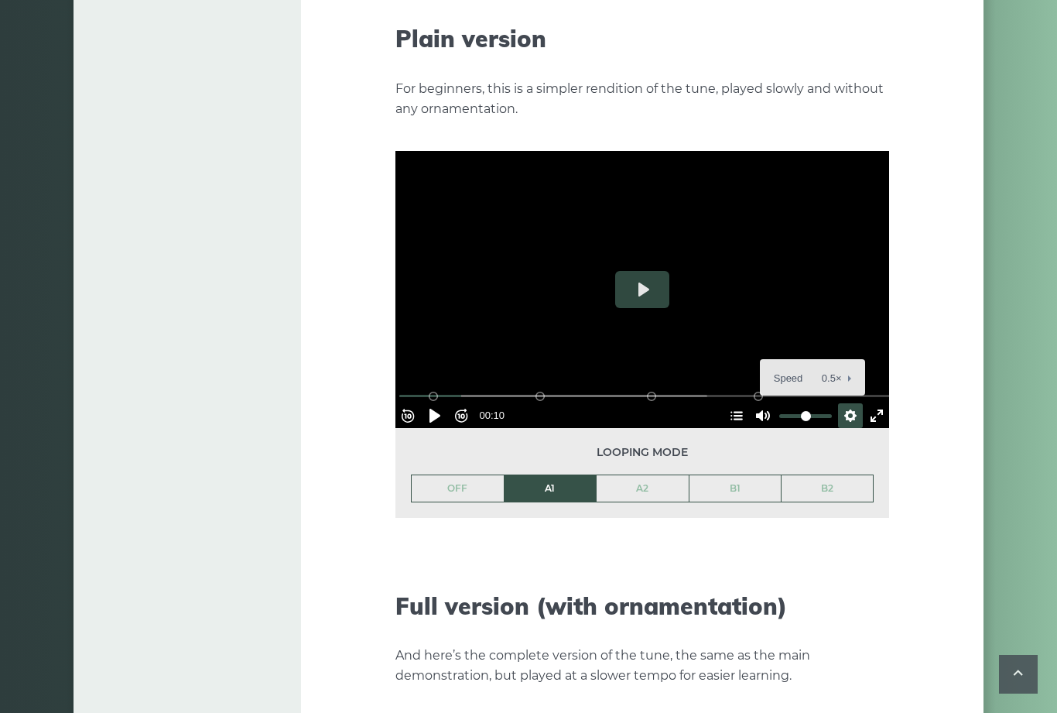
click at [794, 370] on span "Speed 0.5×" at bounding box center [806, 378] width 64 height 17
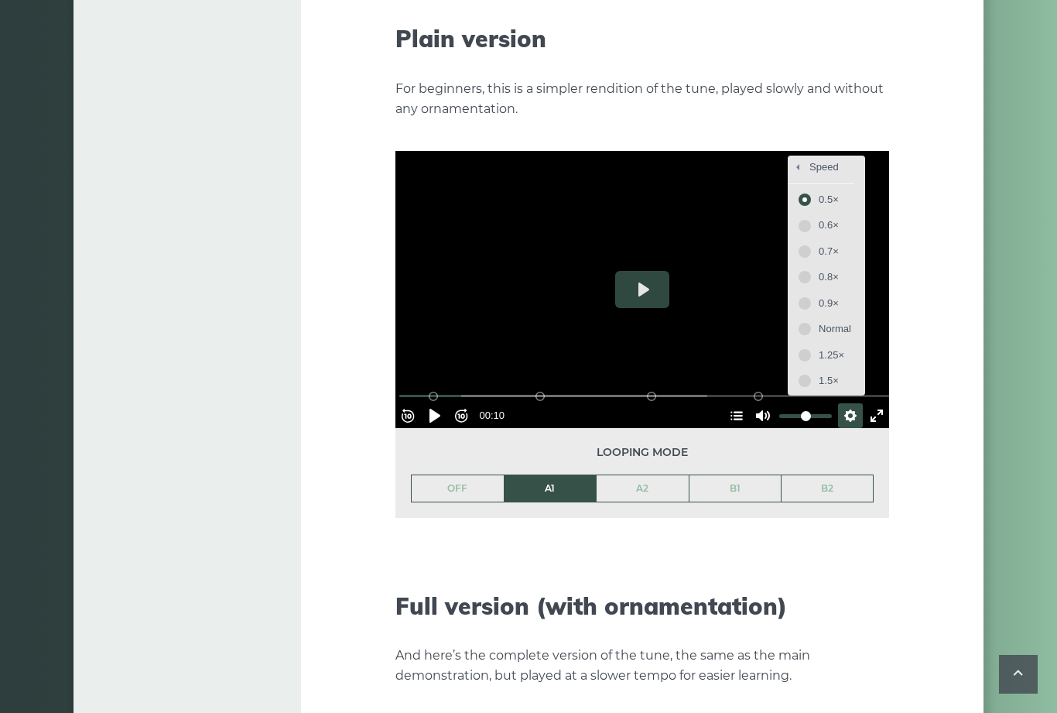
click at [823, 320] on span "Normal" at bounding box center [834, 328] width 32 height 17
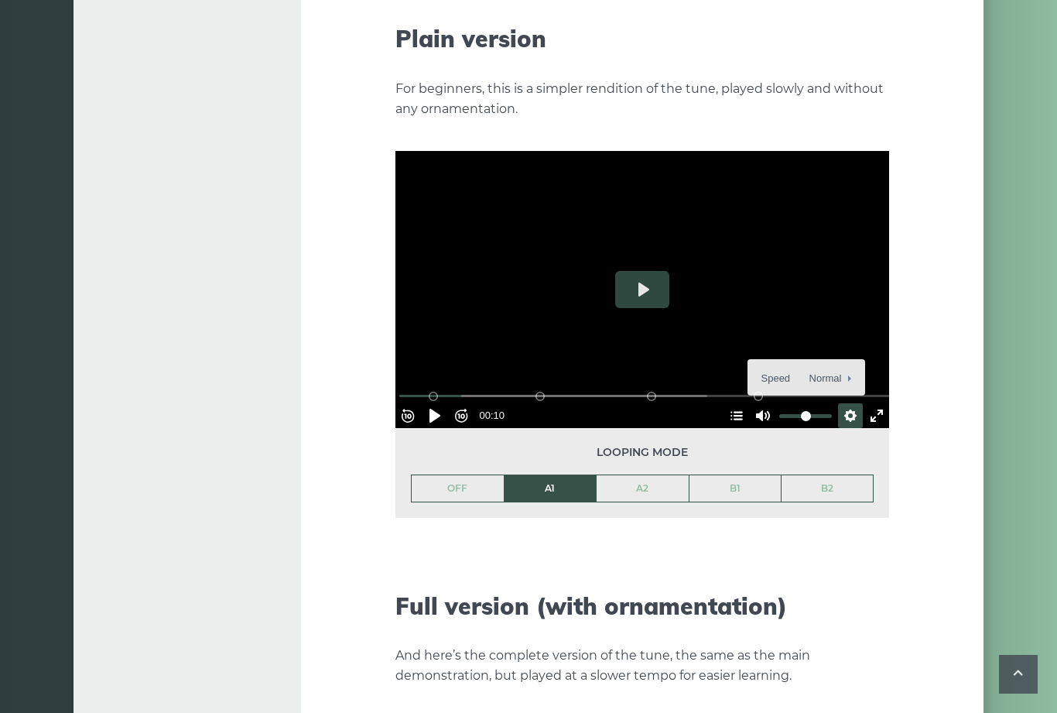
click at [420, 403] on button "Rewind 10s" at bounding box center [407, 415] width 25 height 25
click at [439, 403] on button "Pause Play" at bounding box center [434, 415] width 25 height 25
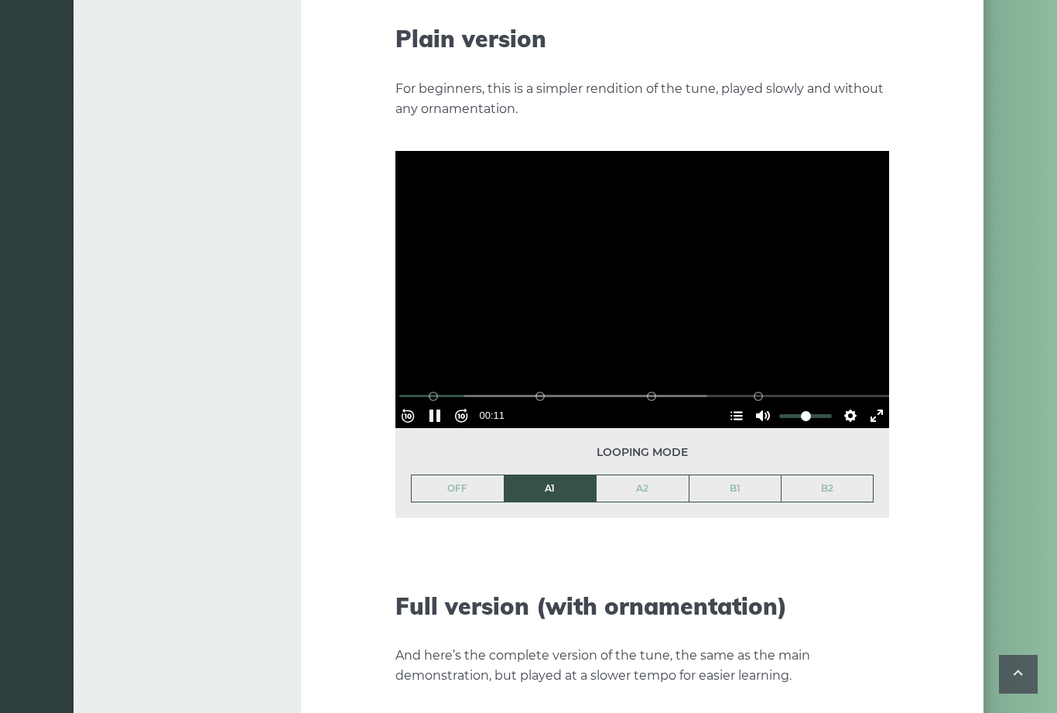
scroll to position [1733, 0]
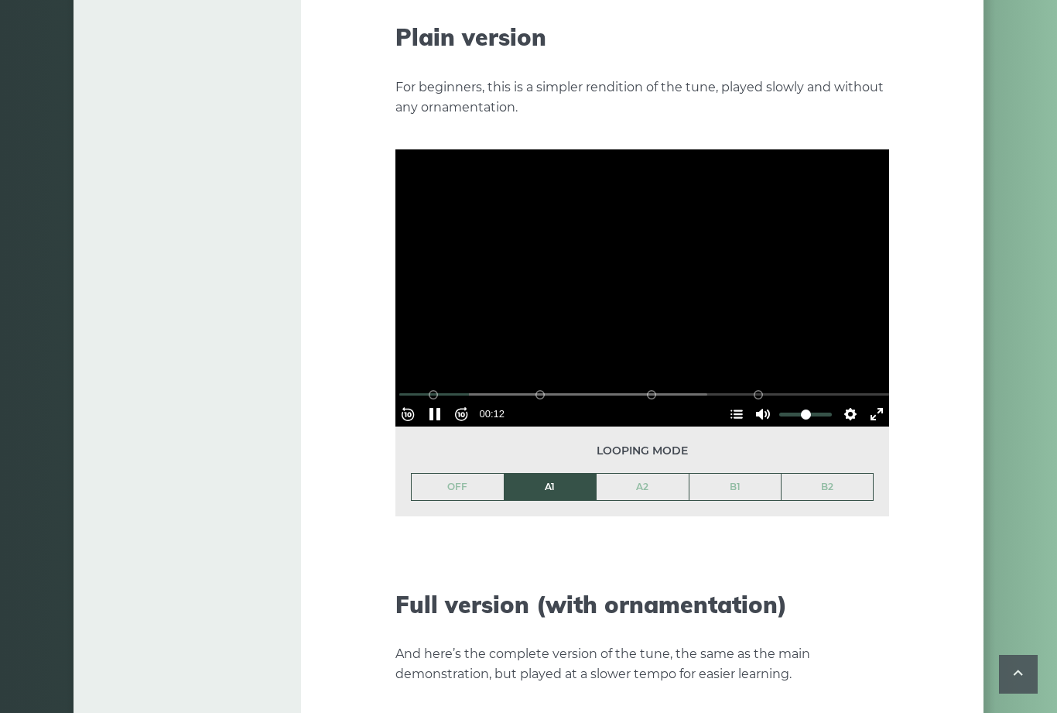
click at [446, 402] on button "Pause Play" at bounding box center [434, 414] width 25 height 25
click at [439, 402] on button "Pause Play" at bounding box center [434, 414] width 25 height 25
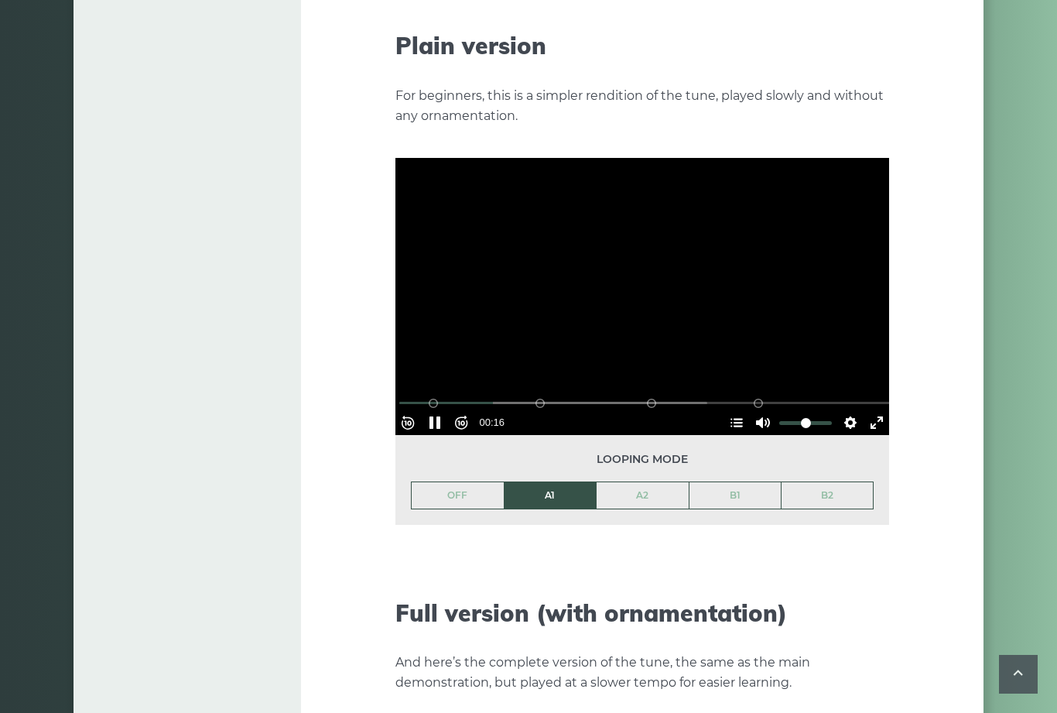
scroll to position [1721, 0]
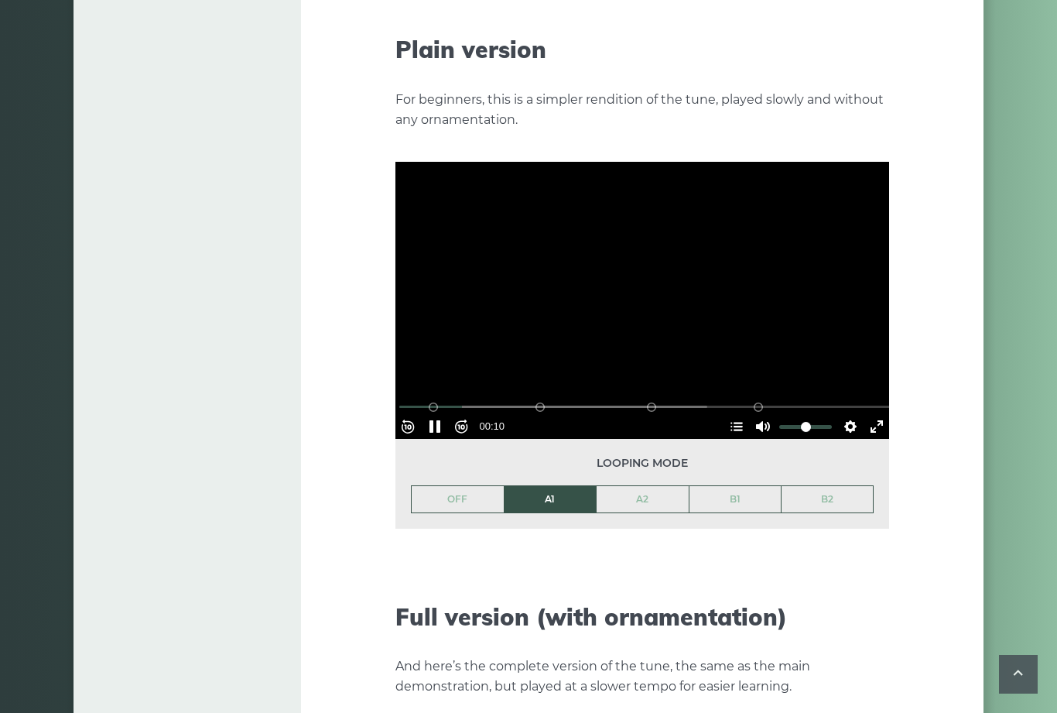
click at [442, 414] on button "Pause Play" at bounding box center [434, 426] width 25 height 25
type input "*****"
